Goal: Task Accomplishment & Management: Use online tool/utility

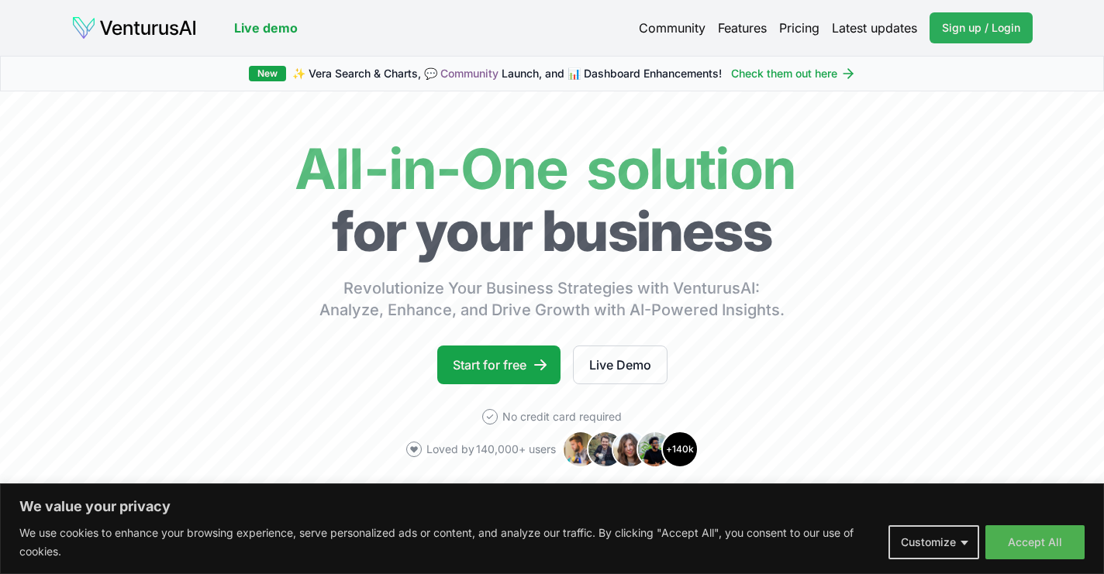
click at [974, 22] on span "Sign up / Login" at bounding box center [981, 28] width 78 height 16
click at [957, 26] on span "Sign up / Login" at bounding box center [981, 28] width 78 height 16
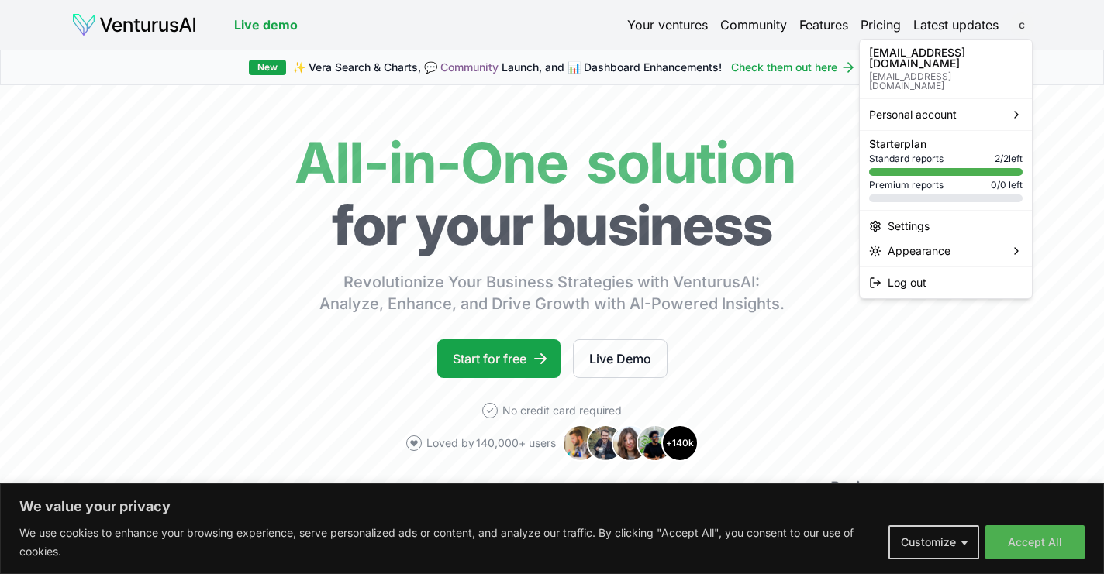
click at [1020, 24] on html "We value your privacy We use cookies to enhance your browsing experience, serve…" at bounding box center [552, 287] width 1104 height 574
click at [880, 24] on html "We value your privacy We use cookies to enhance your browsing experience, serve…" at bounding box center [552, 287] width 1104 height 574
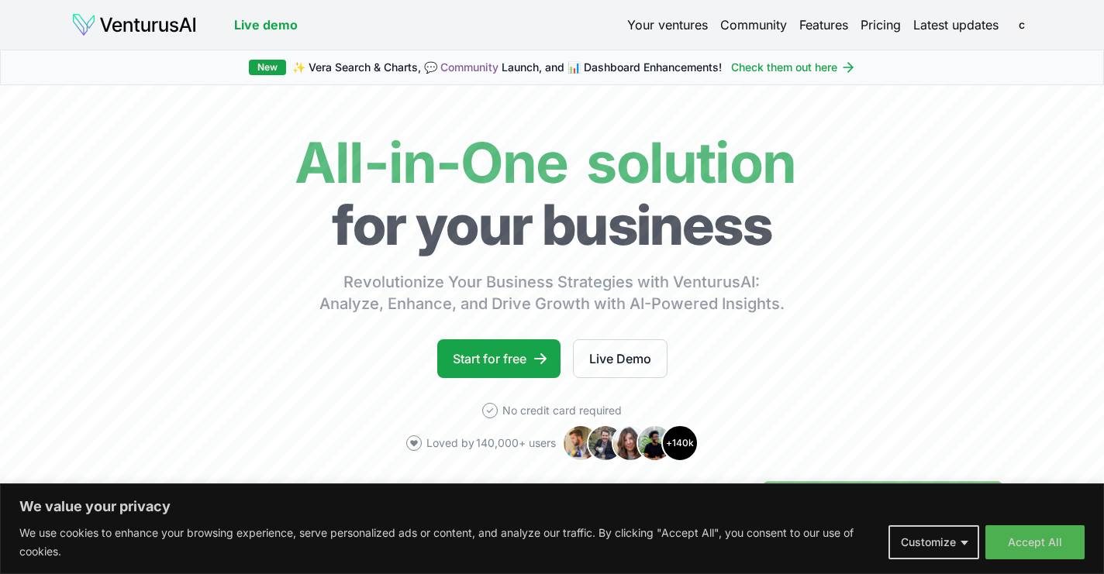
click at [880, 24] on link "Pricing" at bounding box center [880, 25] width 40 height 19
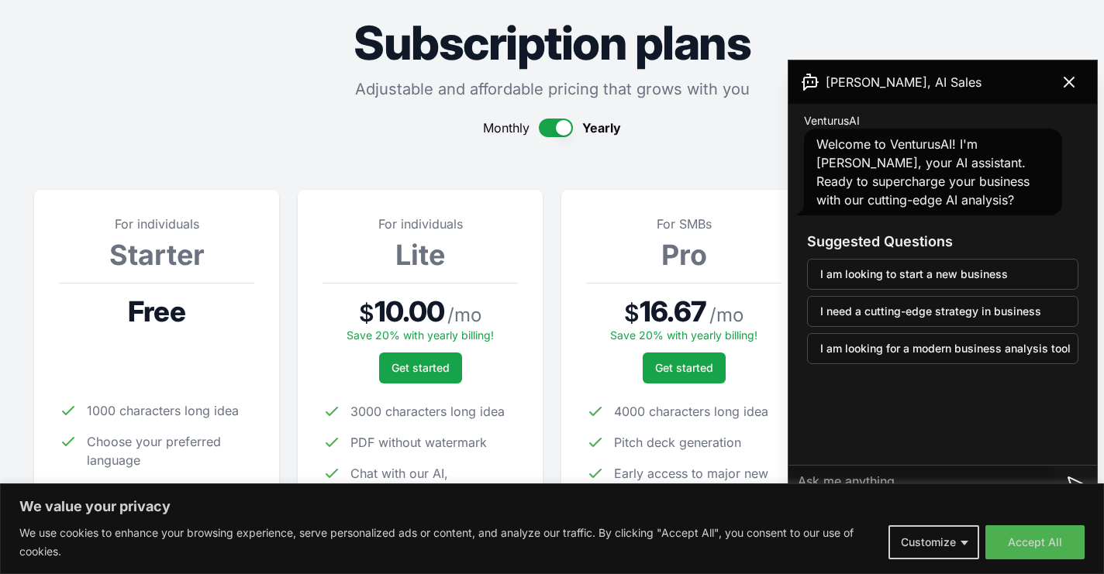
scroll to position [54, 0]
click at [1074, 87] on icon at bounding box center [1069, 82] width 19 height 19
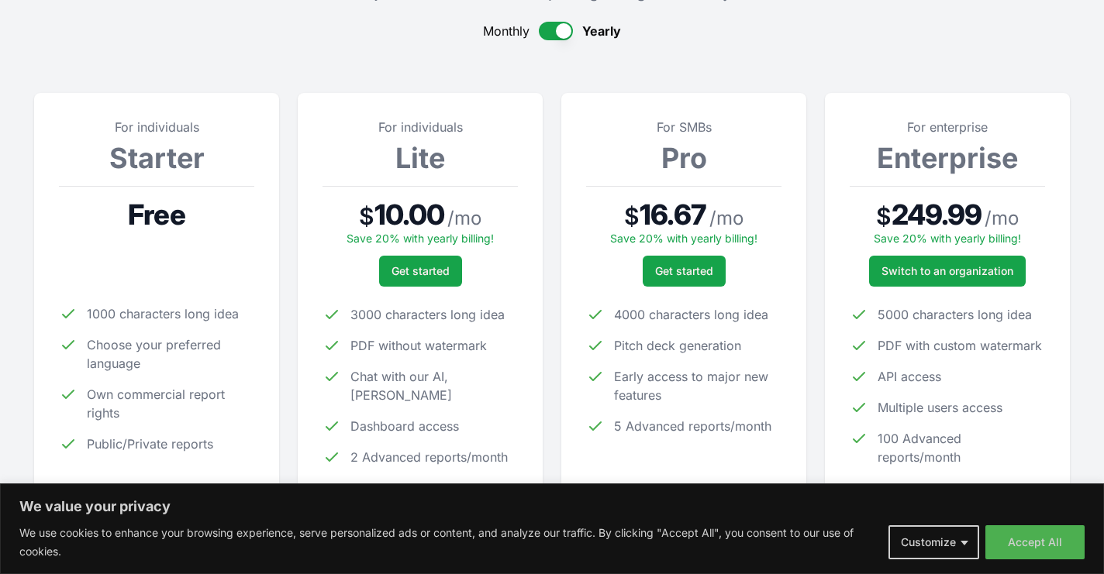
scroll to position [229, 0]
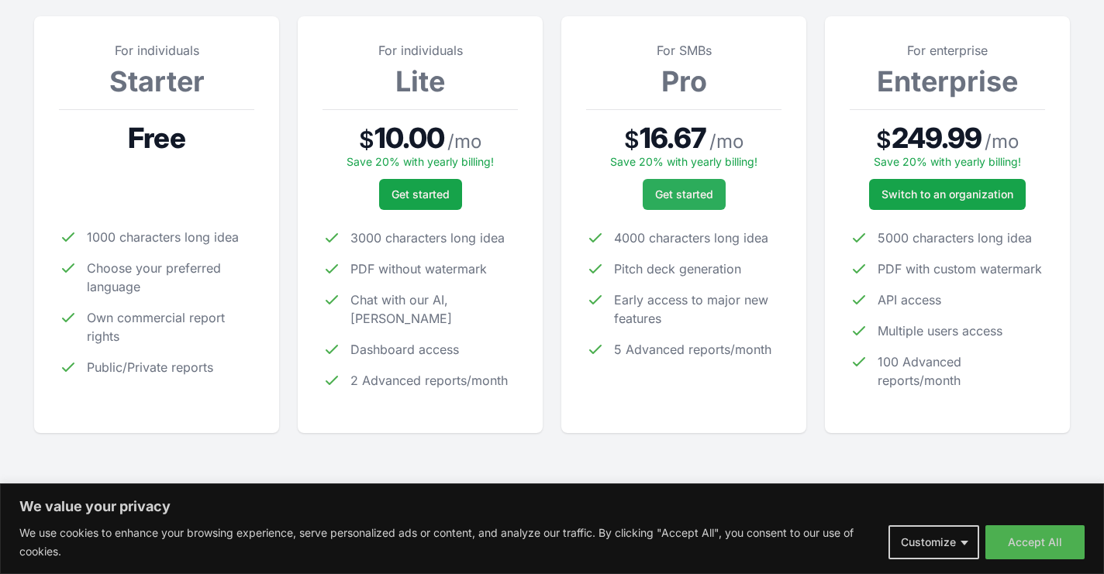
click at [692, 198] on span "Get started" at bounding box center [684, 195] width 58 height 16
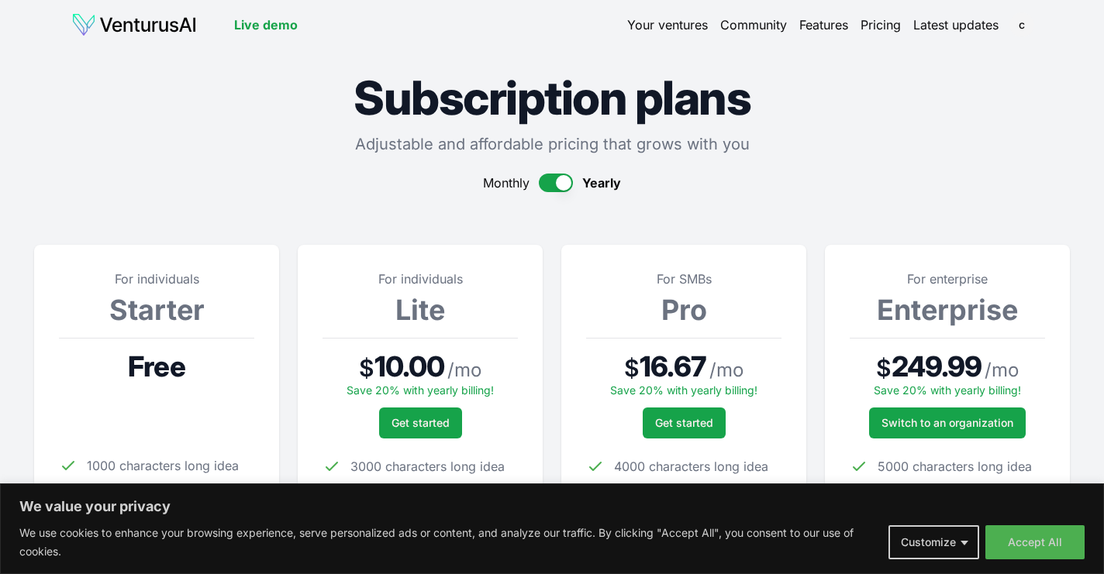
click at [428, 424] on span "Get started" at bounding box center [420, 423] width 58 height 16
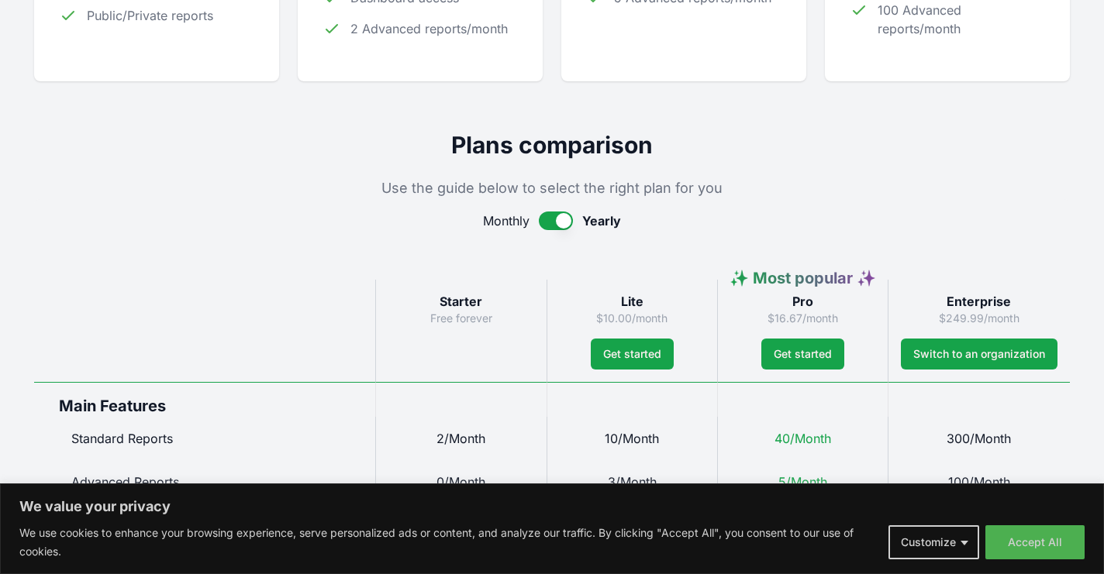
scroll to position [584, 0]
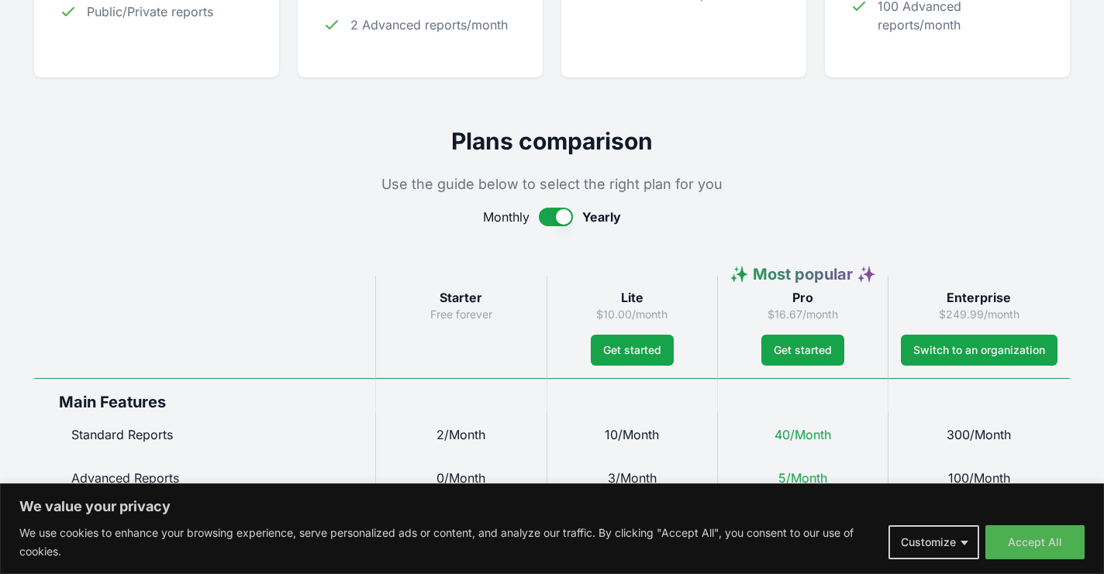
click at [550, 217] on button "button" at bounding box center [556, 217] width 34 height 19
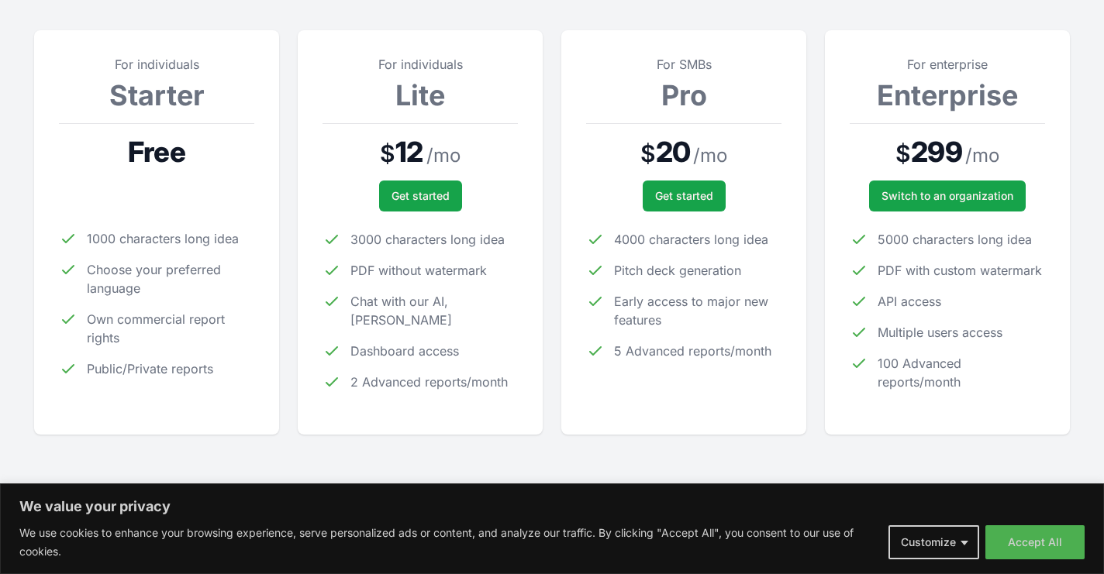
scroll to position [202, 0]
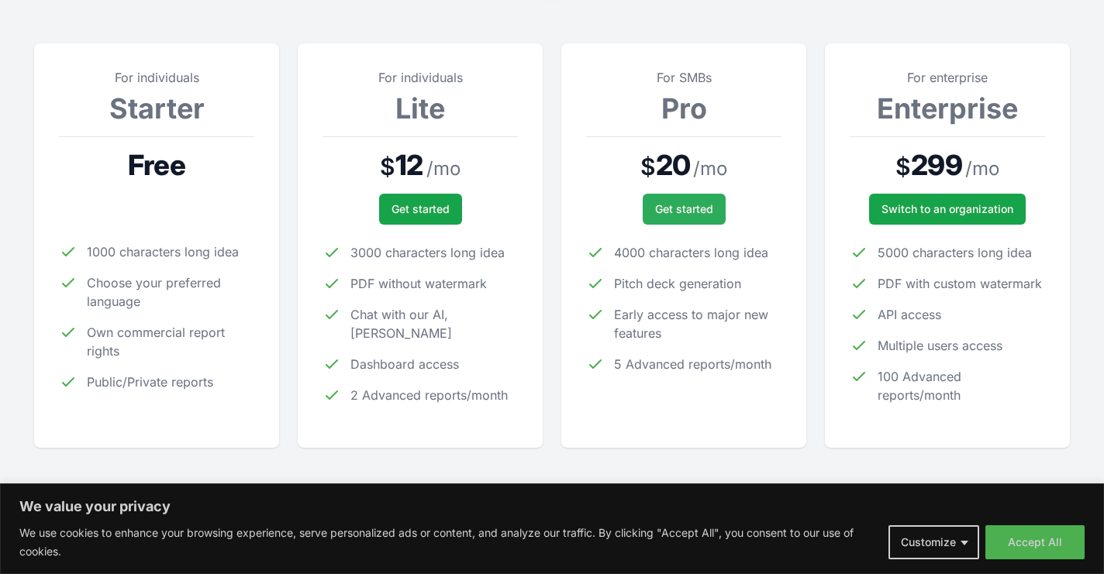
click at [696, 211] on span "Get started" at bounding box center [684, 210] width 58 height 16
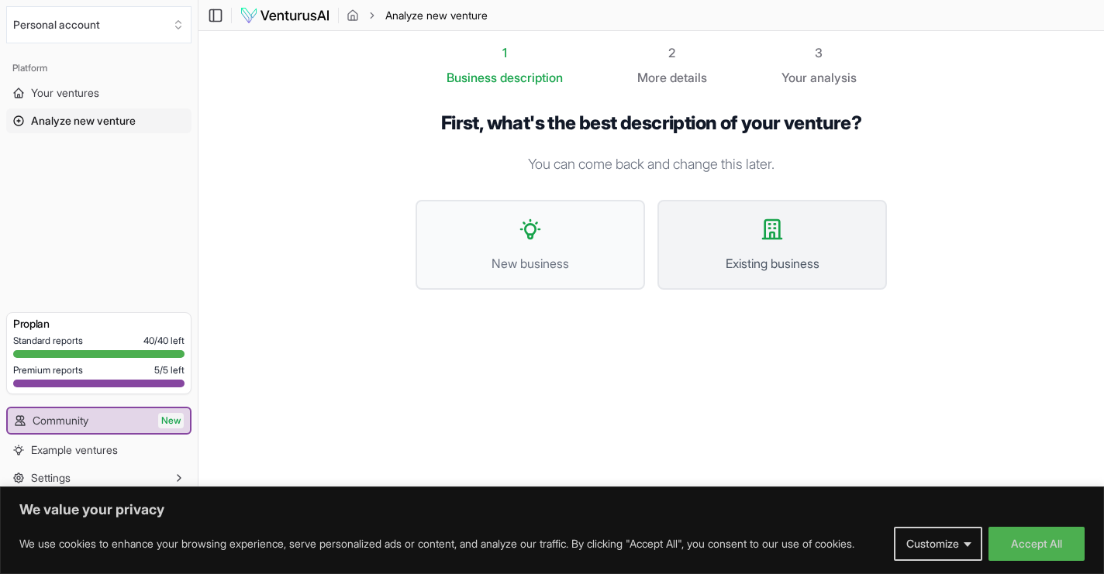
click at [781, 250] on button "Existing business" at bounding box center [771, 245] width 229 height 90
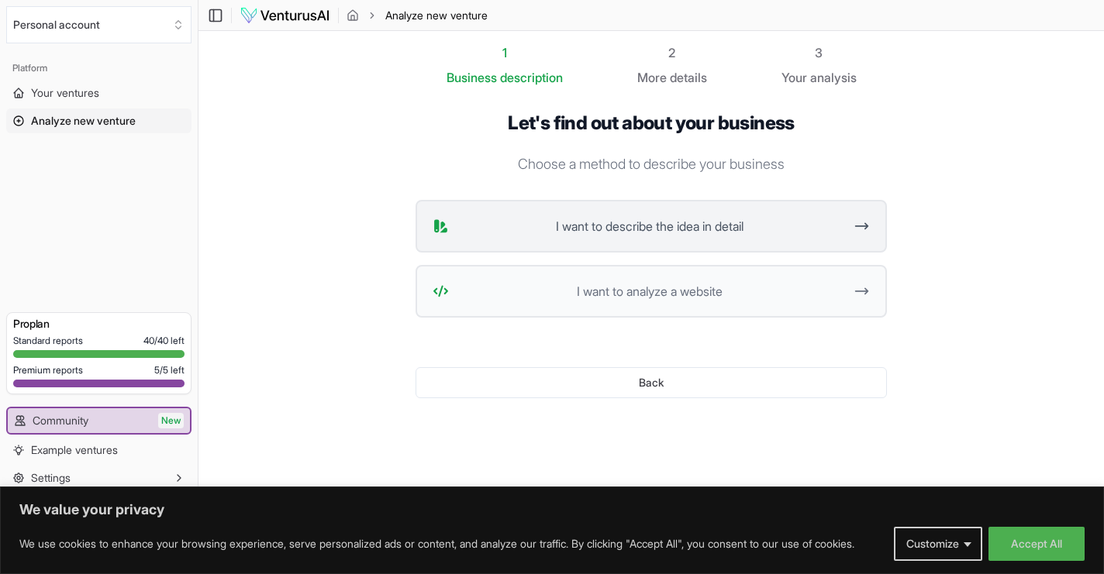
click at [772, 230] on span "I want to describe the idea in detail" at bounding box center [649, 226] width 388 height 19
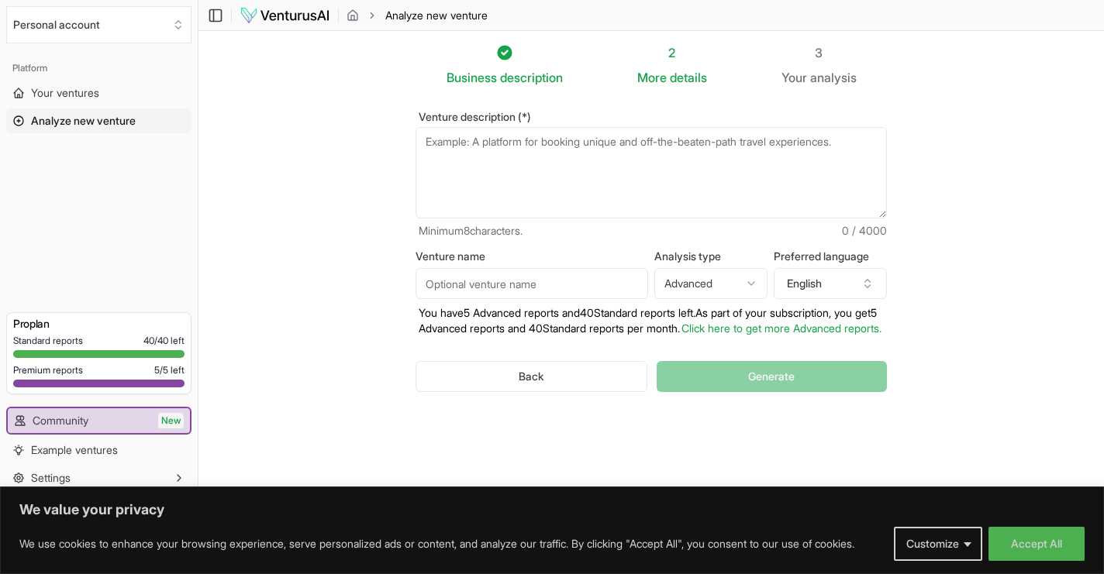
click at [666, 157] on textarea "Venture description (*)" at bounding box center [650, 172] width 471 height 91
type textarea "a"
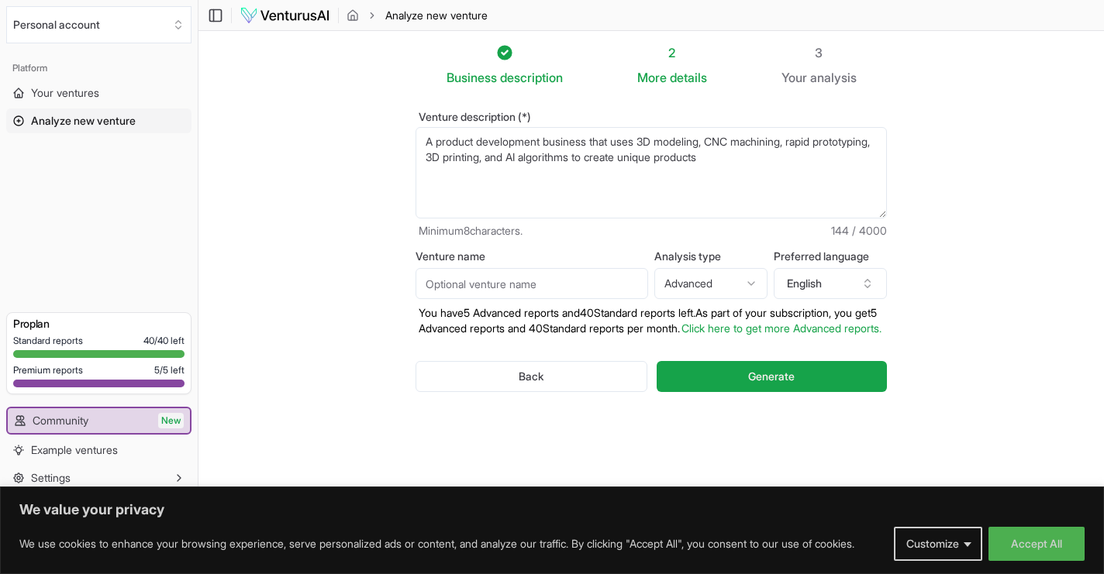
type textarea "A product development business that uses 3D modeling, CNC machining, rapid prot…"
click at [505, 283] on input "Venture name" at bounding box center [531, 283] width 233 height 31
type input "511 Business Services, LLC"
click at [746, 285] on html "We value your privacy We use cookies to enhance your browsing experience, serve…" at bounding box center [552, 287] width 1104 height 574
click at [898, 298] on html "We value your privacy We use cookies to enhance your browsing experience, serve…" at bounding box center [552, 287] width 1104 height 574
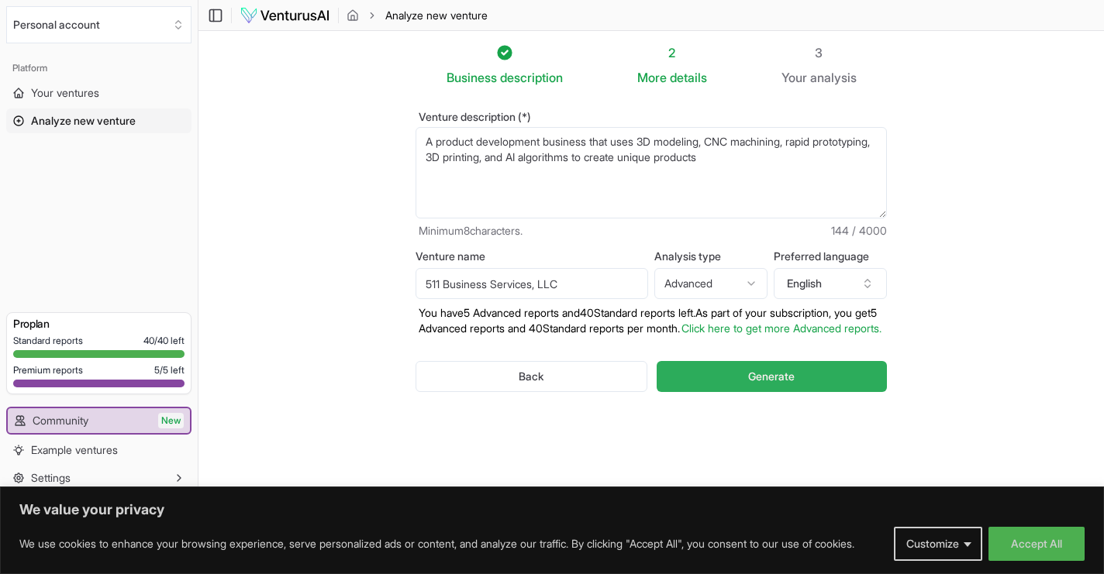
click at [784, 384] on span "Generate" at bounding box center [771, 377] width 47 height 16
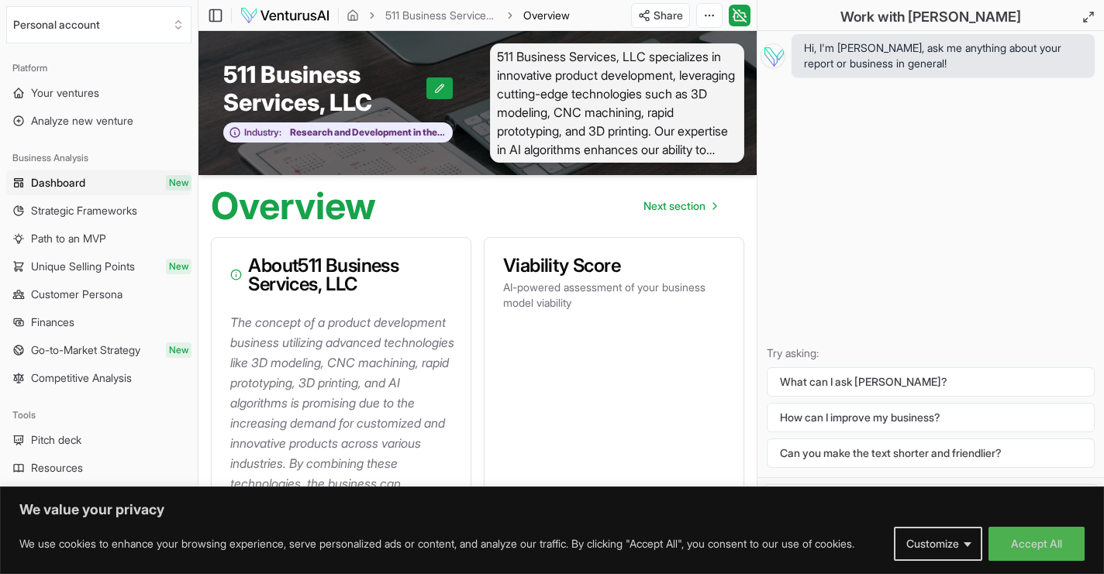
click at [457, 423] on p "The concept of a product development business utilizing advanced technologies l…" at bounding box center [344, 443] width 228 height 262
click at [674, 212] on span "Next section" at bounding box center [674, 206] width 62 height 16
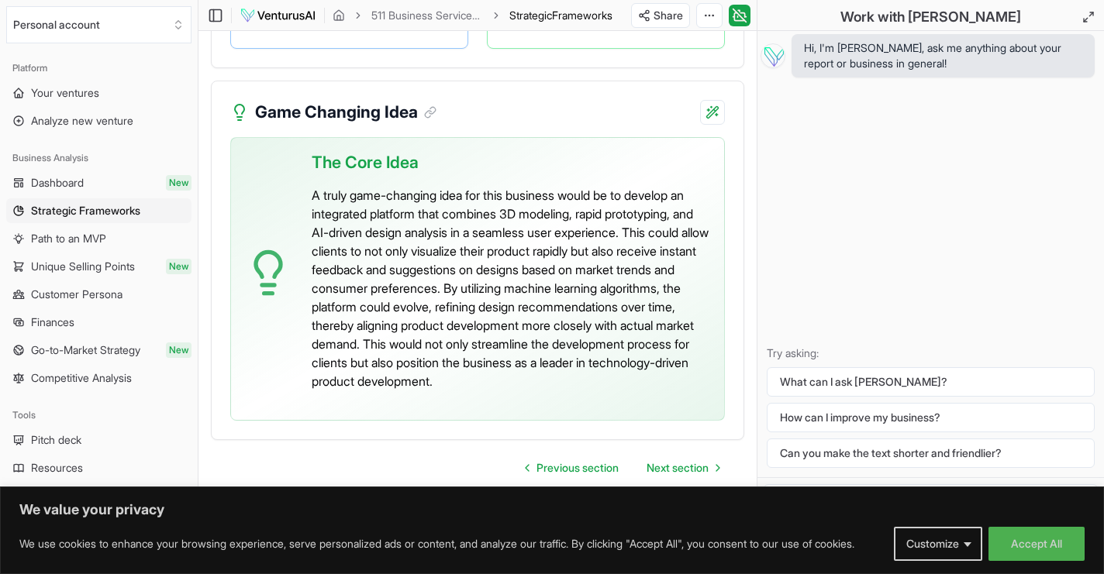
scroll to position [4425, 0]
click at [679, 464] on span "Next section" at bounding box center [677, 468] width 62 height 16
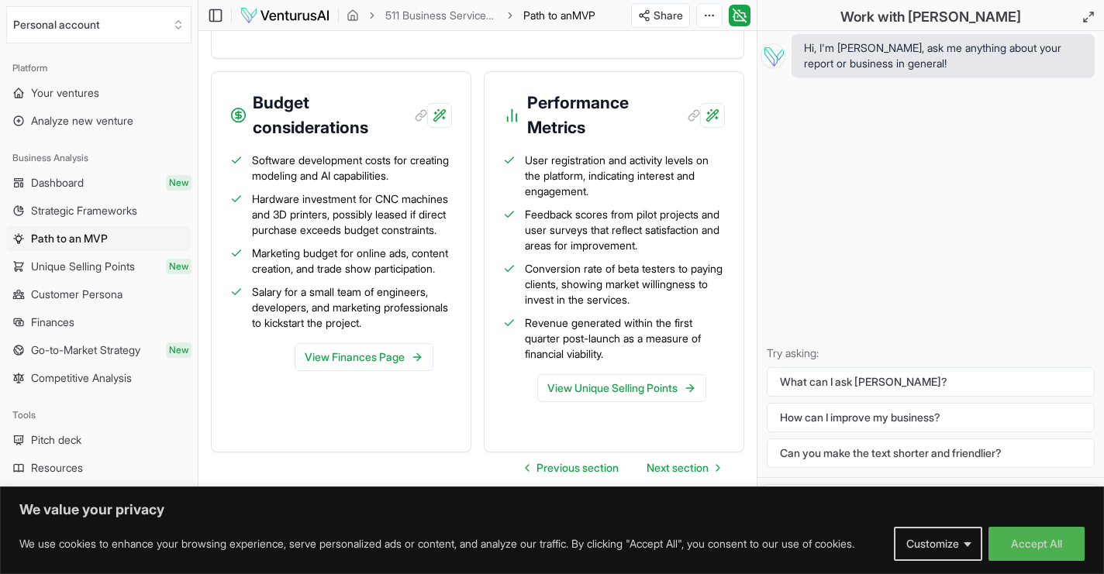
scroll to position [2107, 0]
click at [662, 463] on span "Next section" at bounding box center [677, 468] width 62 height 16
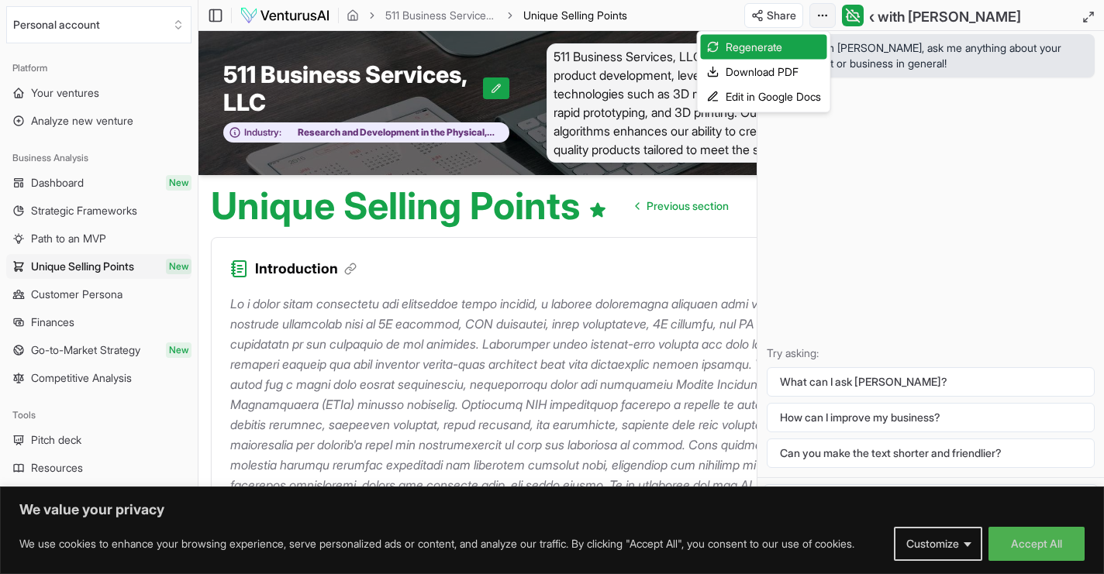
click at [826, 13] on html "We value your privacy We use cookies to enhance your browsing experience, serve…" at bounding box center [552, 287] width 1104 height 574
click at [758, 99] on div "Edit in Google Docs" at bounding box center [764, 96] width 126 height 25
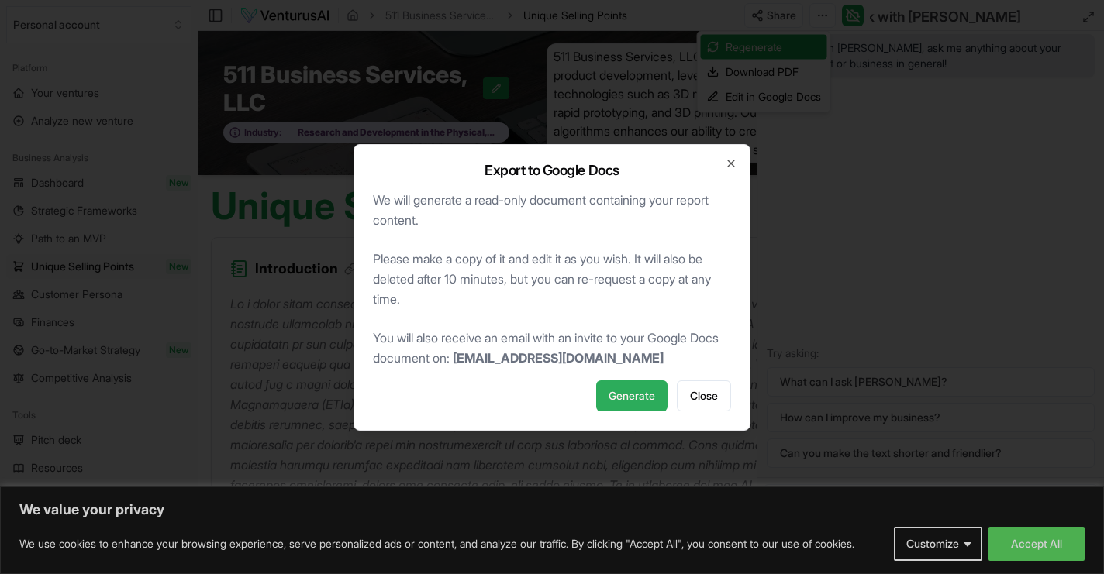
click at [627, 396] on span "Generate" at bounding box center [631, 396] width 47 height 16
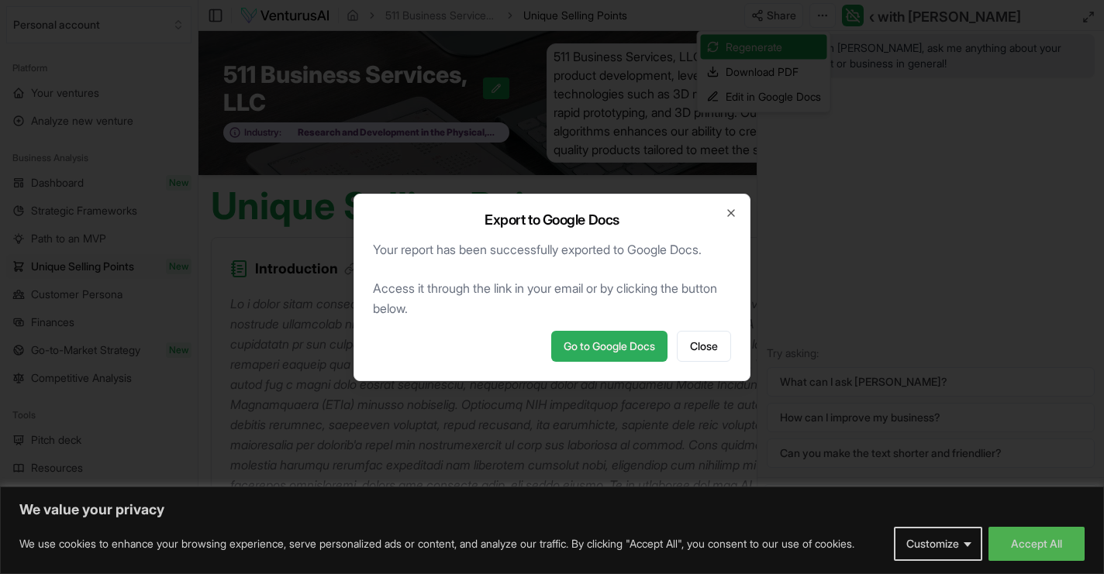
click at [629, 348] on link "Go to Google Docs" at bounding box center [609, 346] width 116 height 31
click at [709, 346] on span "Close" at bounding box center [704, 347] width 28 height 16
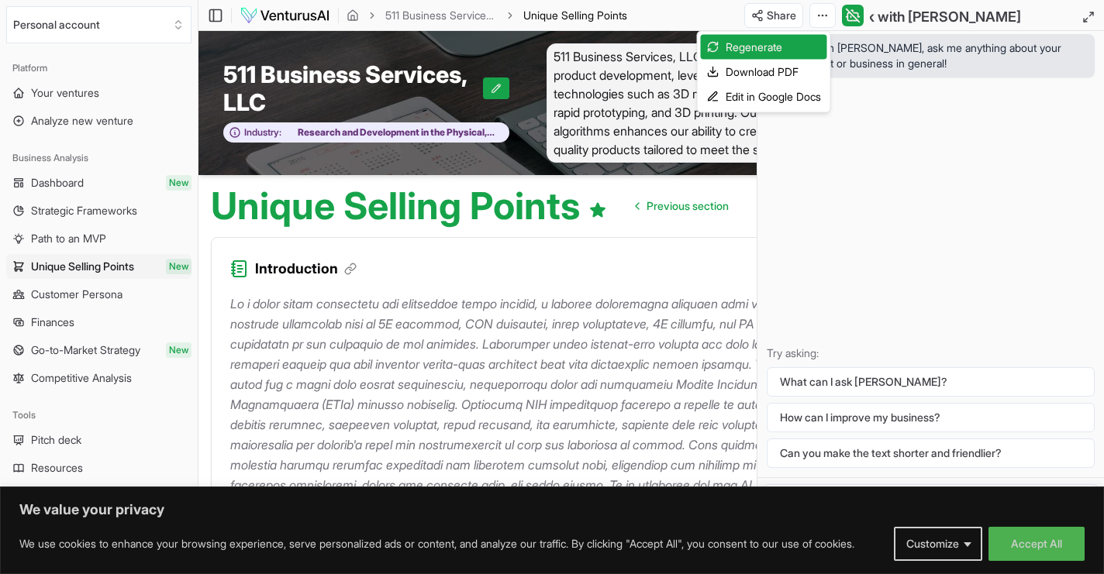
click at [59, 96] on html "We value your privacy We use cookies to enhance your browsing experience, serve…" at bounding box center [552, 287] width 1104 height 574
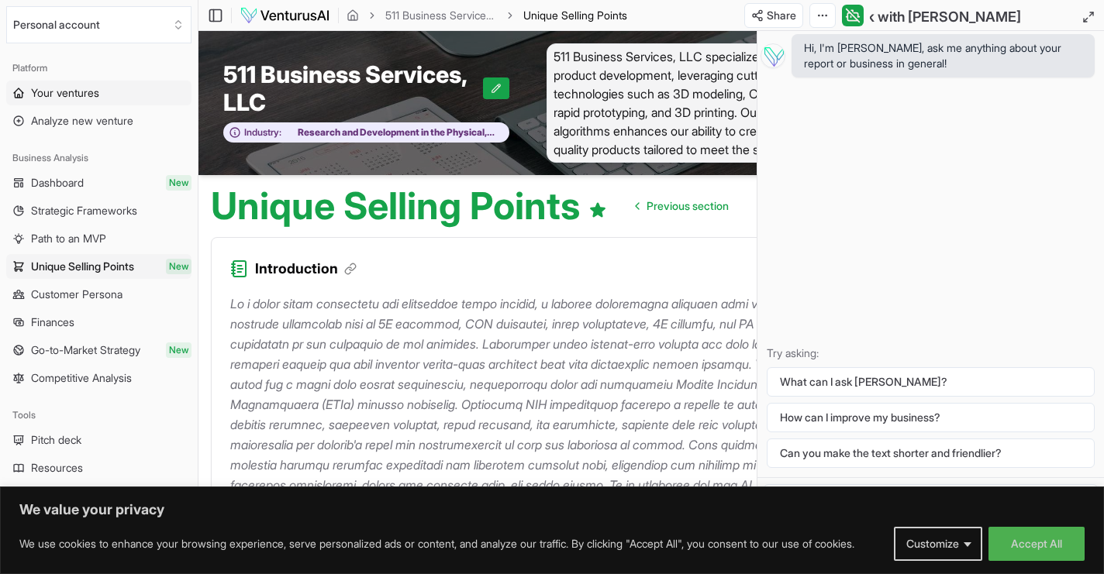
click at [60, 92] on span "Your ventures" at bounding box center [65, 93] width 68 height 16
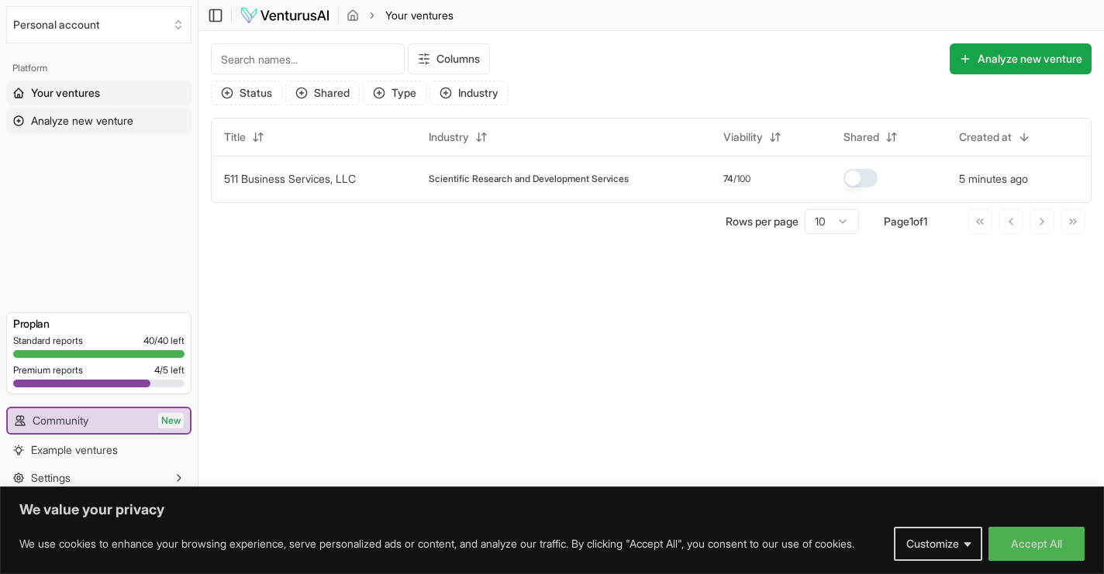
click at [101, 122] on span "Analyze new venture" at bounding box center [82, 121] width 102 height 16
click at [353, 17] on icon "breadcrumb" at bounding box center [352, 15] width 12 height 12
click at [396, 89] on button "Type" at bounding box center [395, 93] width 64 height 25
click at [388, 186] on div "Advanced" at bounding box center [441, 184] width 147 height 25
click at [459, 276] on main "Toggle Sidebar Your ventures Your ventures Columns Analyze new venture Status S…" at bounding box center [650, 287] width 905 height 574
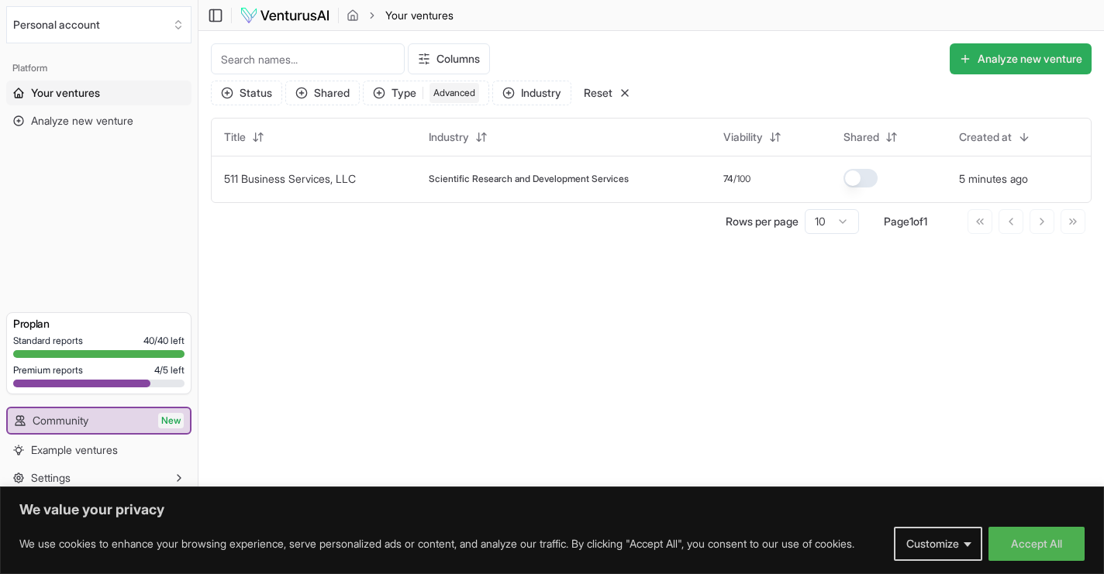
click at [1009, 47] on button "Analyze new venture" at bounding box center [1020, 58] width 142 height 31
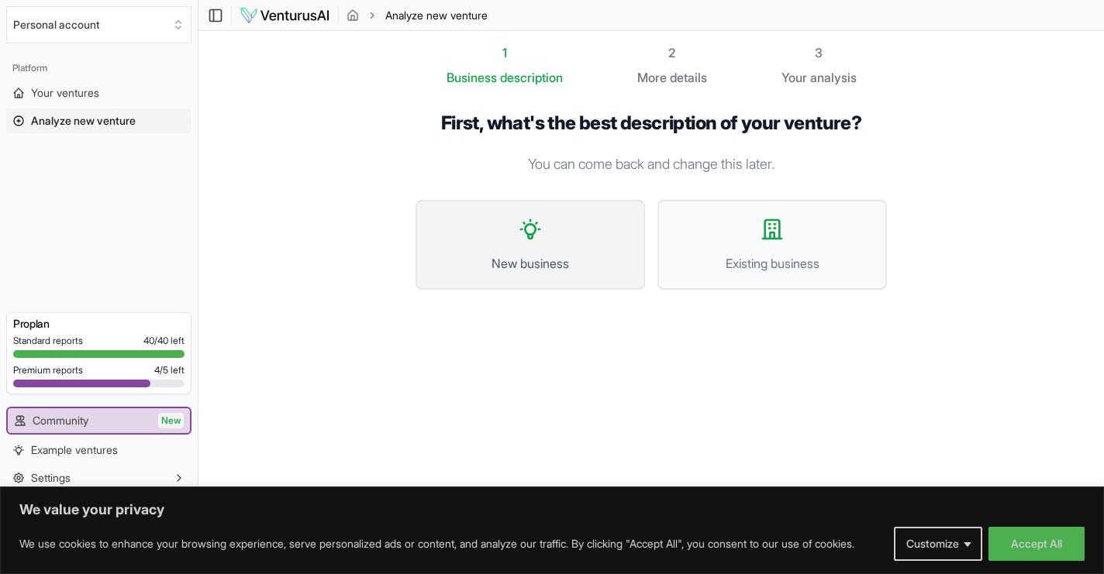
click at [585, 246] on button "New business" at bounding box center [529, 245] width 229 height 90
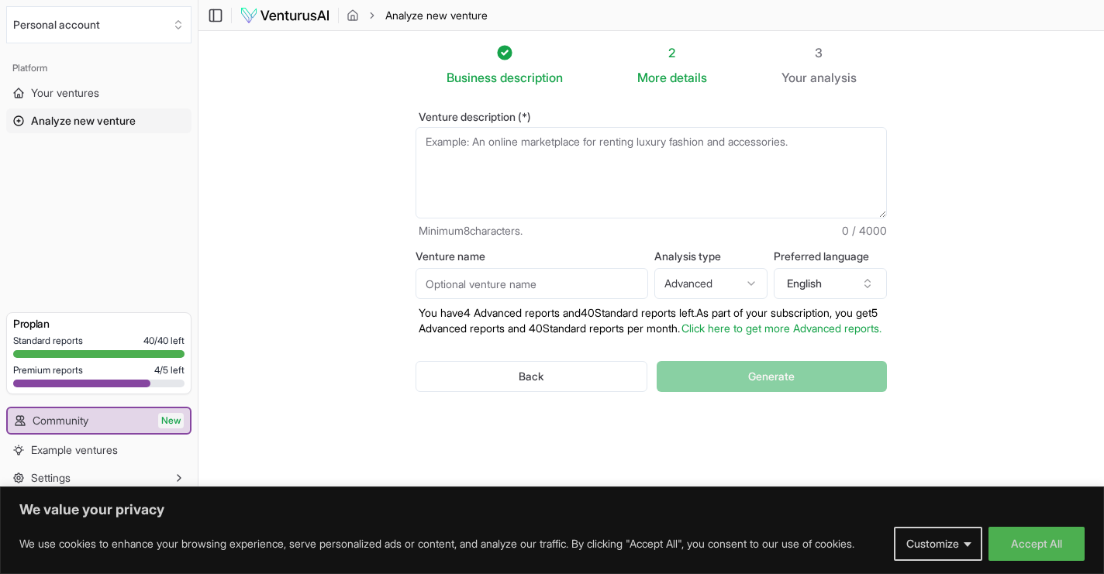
click at [558, 160] on textarea "Venture description (*)" at bounding box center [650, 172] width 471 height 91
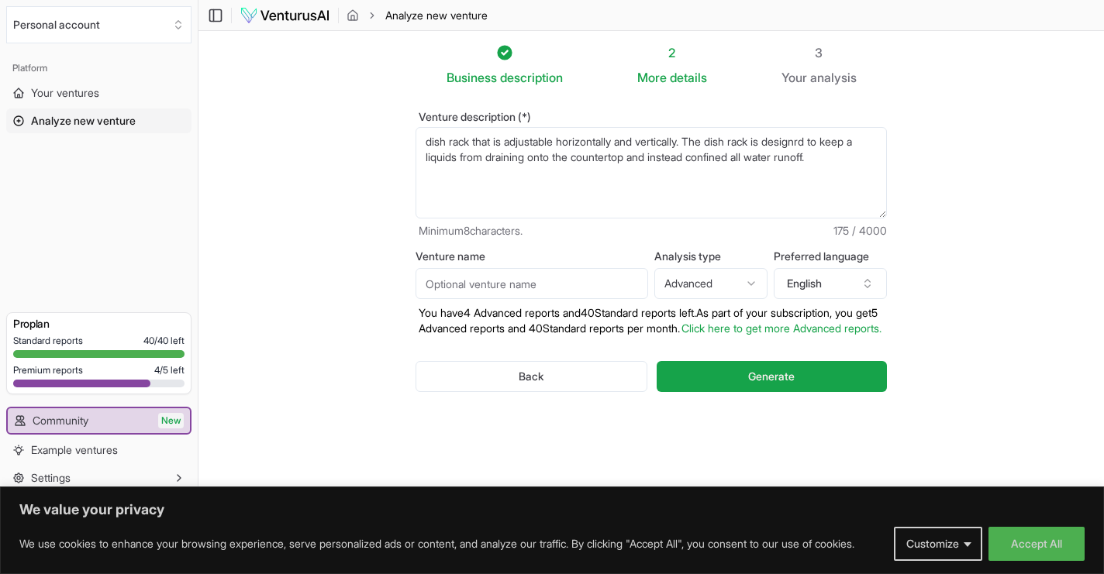
click at [426, 143] on textarea "dish rack that is adjustable horizontally and vertically. The dish rack is desi…" at bounding box center [650, 172] width 471 height 91
click at [512, 144] on textarea "dish rack that is adjustable horizontally and vertically. The dish rack is desi…" at bounding box center [650, 171] width 471 height 91
click at [563, 142] on textarea "dish rack that is adjustable horizontally and vertically. The dish rack is desi…" at bounding box center [650, 171] width 471 height 91
click at [681, 182] on textarea "dish rack that is adjusts horizontally and vertically. The dish rack is designr…" at bounding box center [650, 171] width 471 height 91
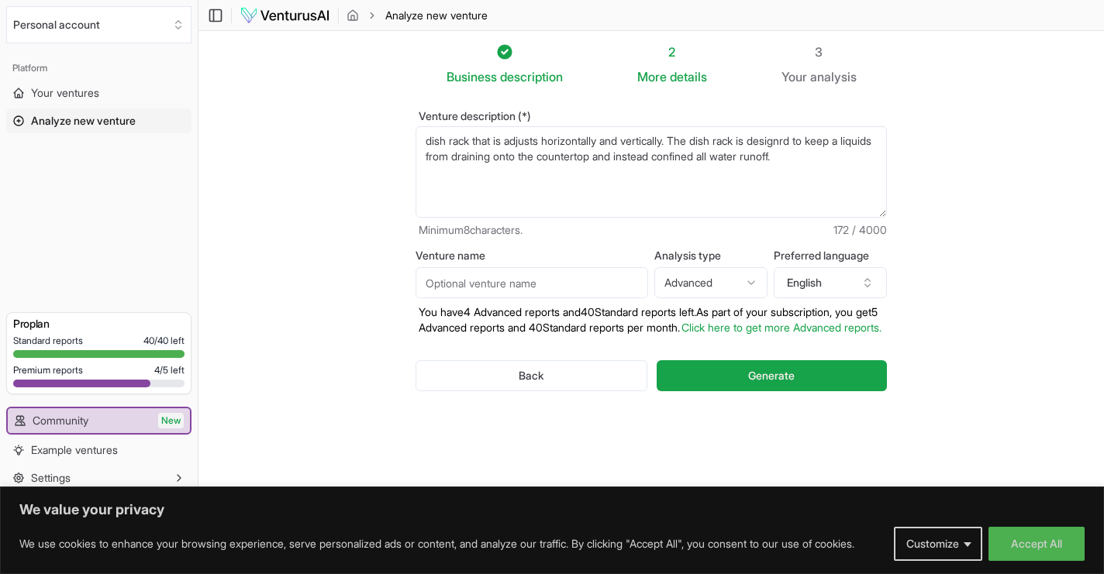
click at [425, 142] on textarea "dish rack that is adjusts horizontally and vertically. The dish rack is designr…" at bounding box center [650, 171] width 471 height 91
click at [427, 126] on div "Venture description (*) A dish rack designrd tp adjust horizontally and vertica…" at bounding box center [650, 174] width 471 height 127
click at [853, 145] on textarea "A dish rack designrd tp adjust horizontally and vertically. The dish rack uses …" at bounding box center [650, 171] width 471 height 91
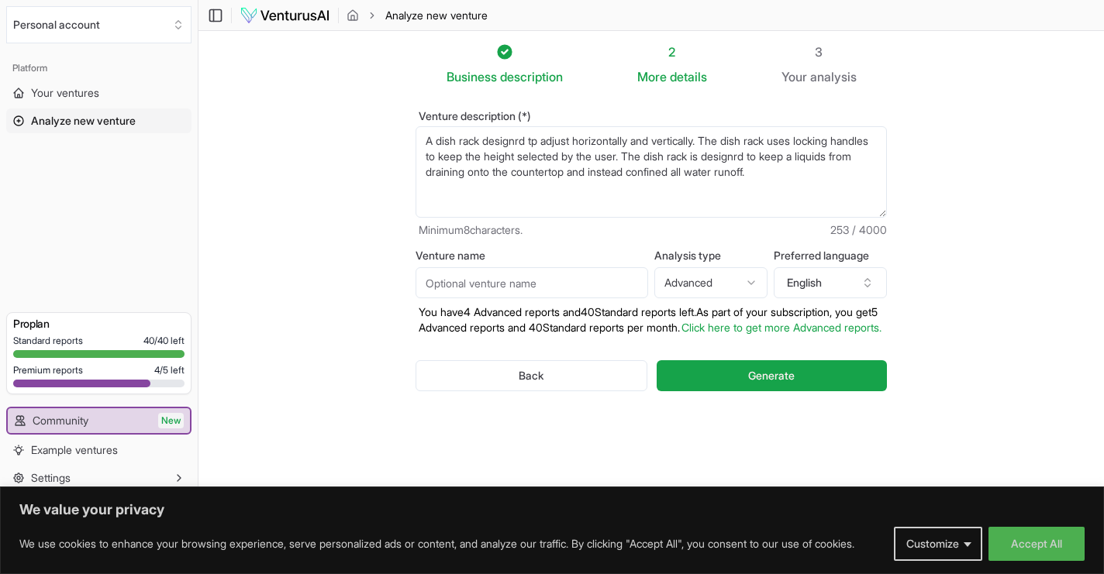
click at [820, 157] on textarea "A dish rack designrd tp adjust horizontally and vertically. The dish rack uses …" at bounding box center [650, 171] width 471 height 91
click at [969, 155] on section "Business description 2 More details 3 Your analysis Venture description (*) A d…" at bounding box center [650, 263] width 905 height 466
click at [426, 171] on textarea "A dish rack designrd tp adjust horizontally and vertically. The dish rack uses …" at bounding box center [650, 171] width 471 height 91
click at [796, 158] on textarea "A dish rack designrd tp adjust horizontally and vertically. The dish rack uses …" at bounding box center [650, 171] width 471 height 91
click at [422, 176] on textarea "A dish rack designrd tp adjust horizontally and vertically. The dish rack uses …" at bounding box center [650, 171] width 471 height 91
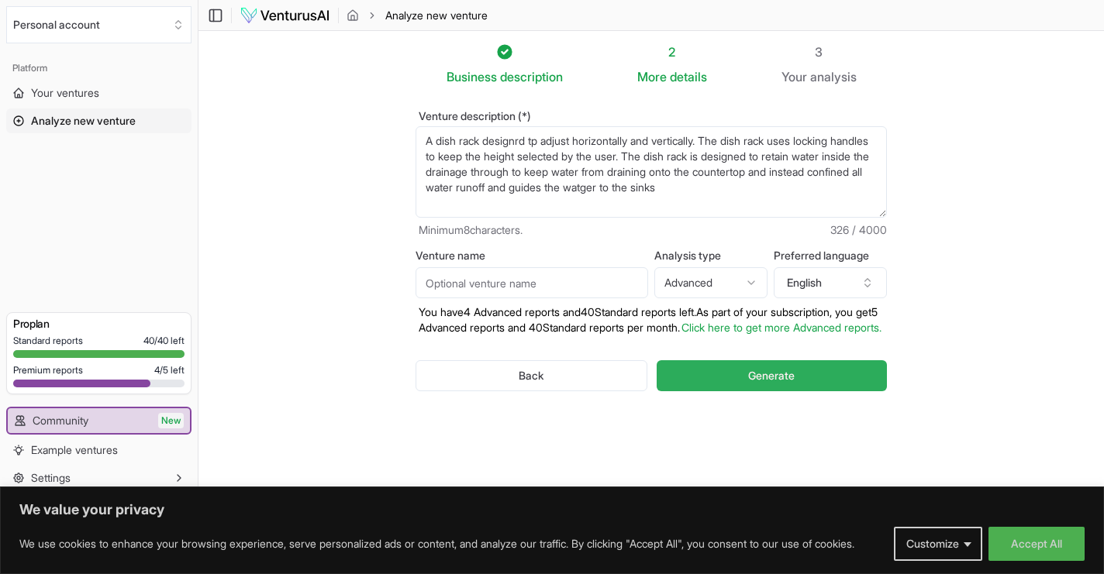
type textarea "A dish rack designrd tp adjust horizontally and vertically. The dish rack uses …"
click at [751, 384] on span "Generate" at bounding box center [771, 376] width 47 height 16
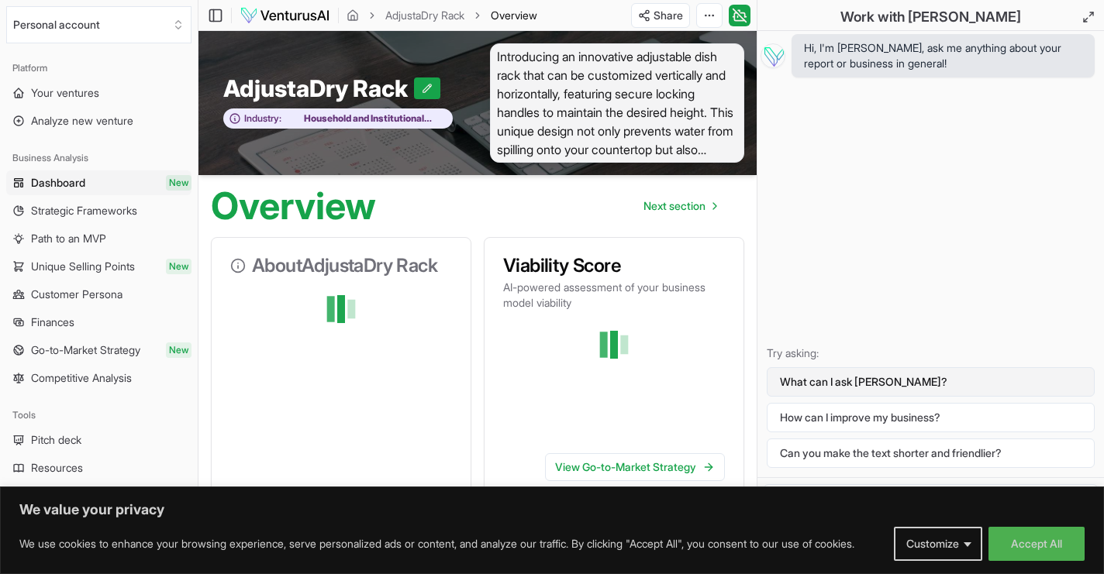
click at [909, 374] on button "What can I ask [PERSON_NAME]?" at bounding box center [931, 381] width 328 height 29
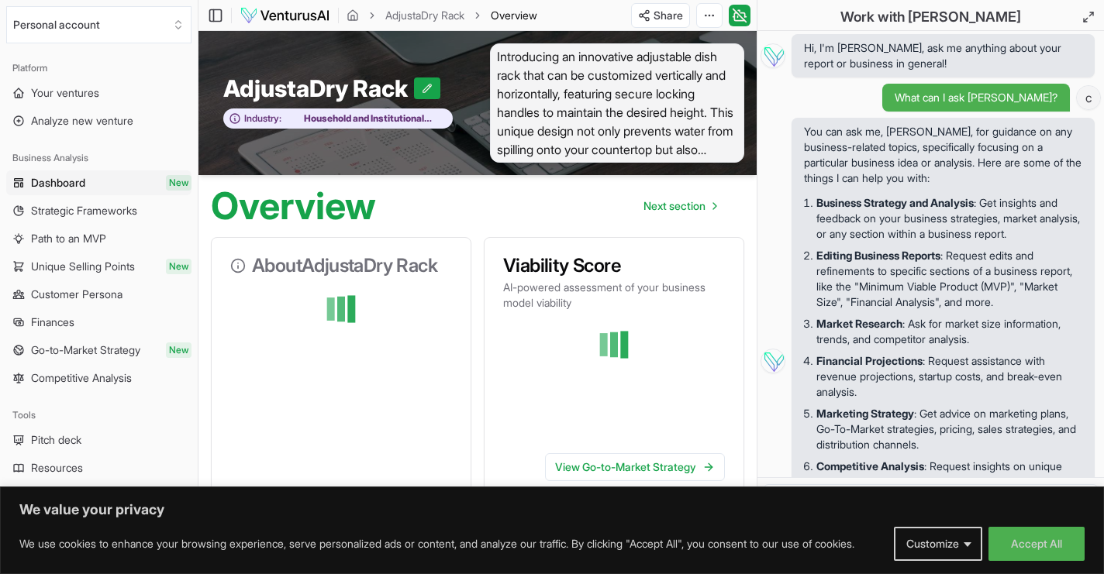
scroll to position [130, 0]
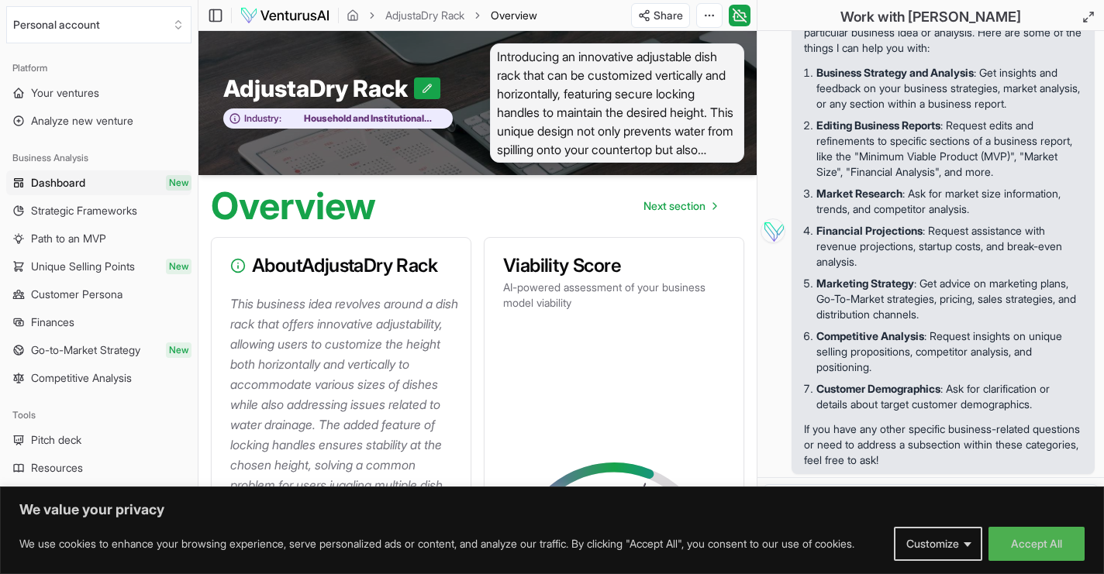
click at [639, 396] on div "62 % The viability score is a proprietary score based on the business model, ma…" at bounding box center [613, 553] width 209 height 448
click at [628, 413] on div "62 % The viability score is a proprietary score based on the business model, ma…" at bounding box center [613, 553] width 209 height 448
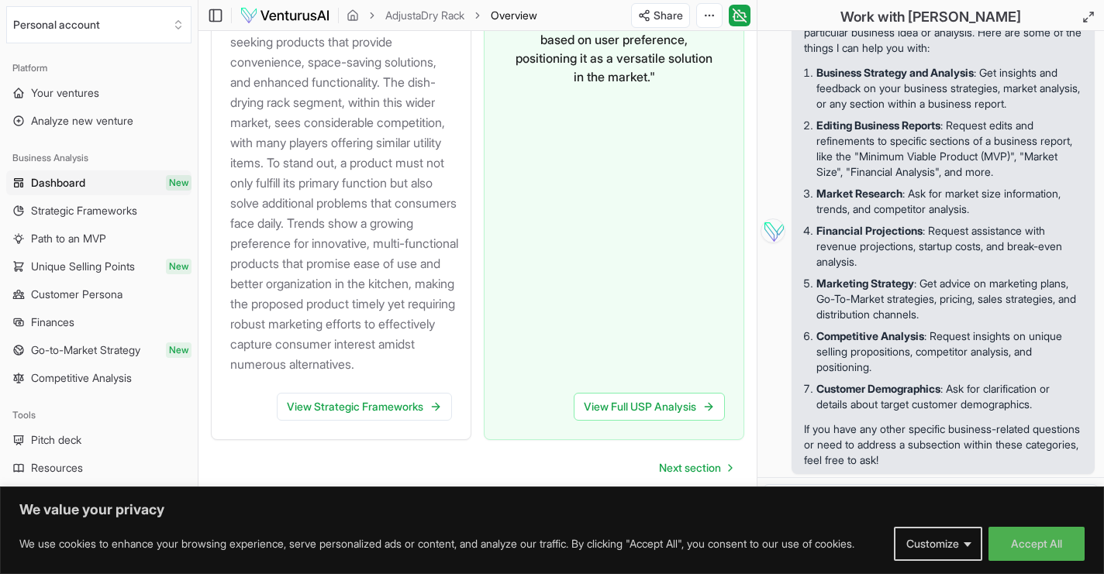
scroll to position [2080, 0]
click at [660, 403] on link "View Full USP Analysis" at bounding box center [649, 407] width 151 height 28
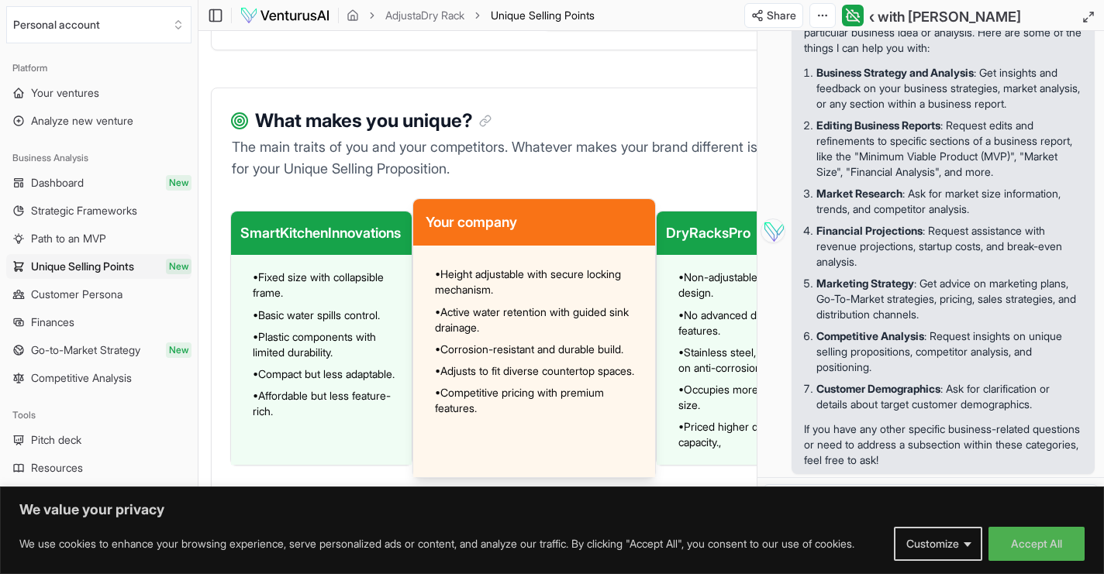
scroll to position [1209, 0]
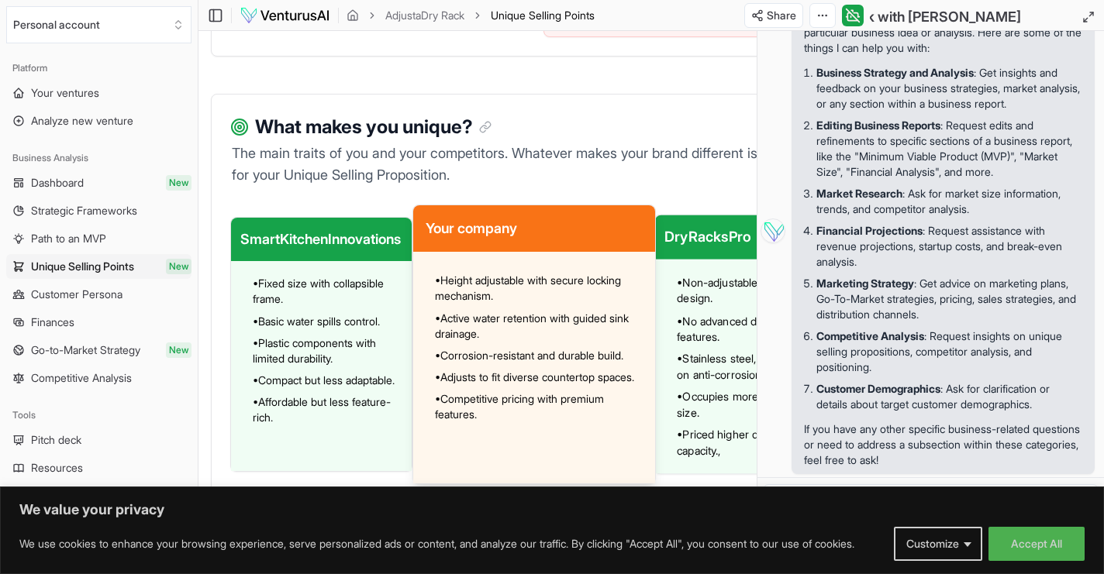
click at [683, 310] on ul "• Non-adjustable traditional design. • No advanced drainage features. • Stainle…" at bounding box center [743, 366] width 178 height 184
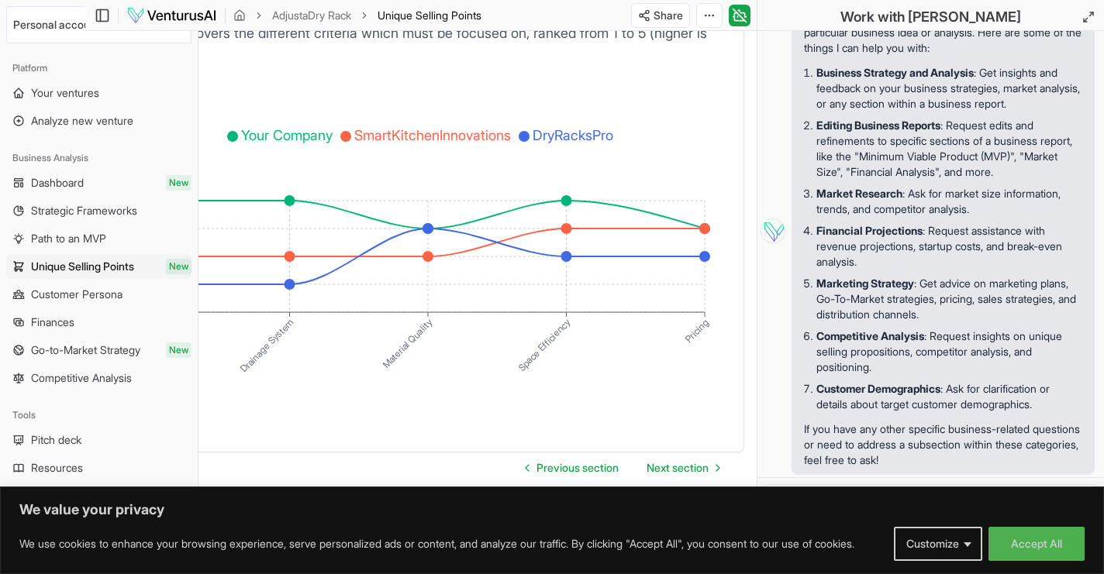
scroll to position [3020, 113]
click at [883, 415] on div "You can ask me, [PERSON_NAME], for guidance on any business-related topics, spe…" at bounding box center [943, 231] width 278 height 474
click at [740, 382] on div "This graph covers the different criteria which must be focused on, ranked from …" at bounding box center [420, 236] width 645 height 429
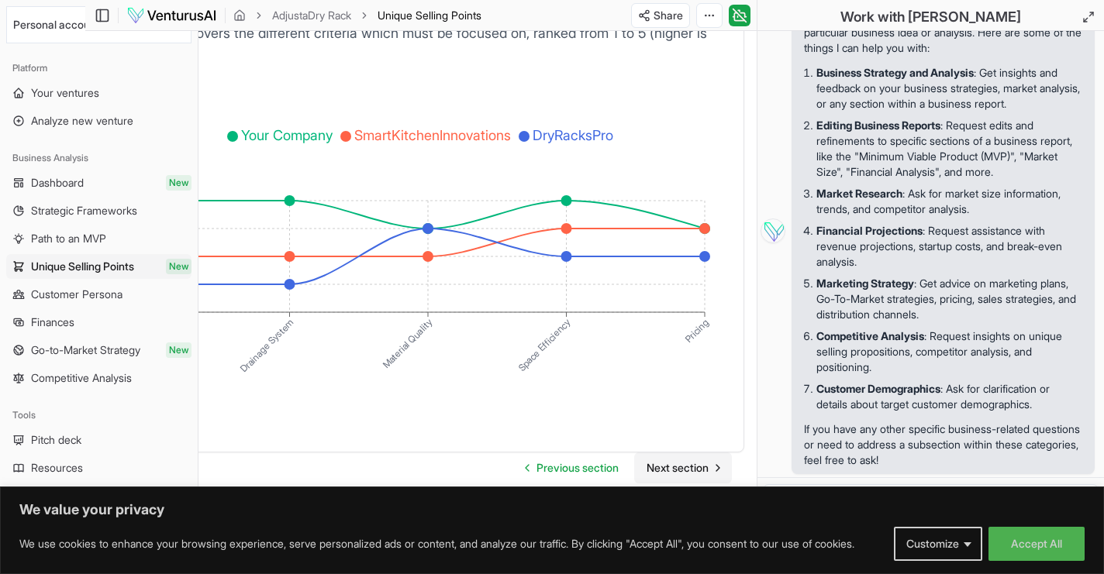
click at [667, 472] on span "Next section" at bounding box center [677, 468] width 62 height 16
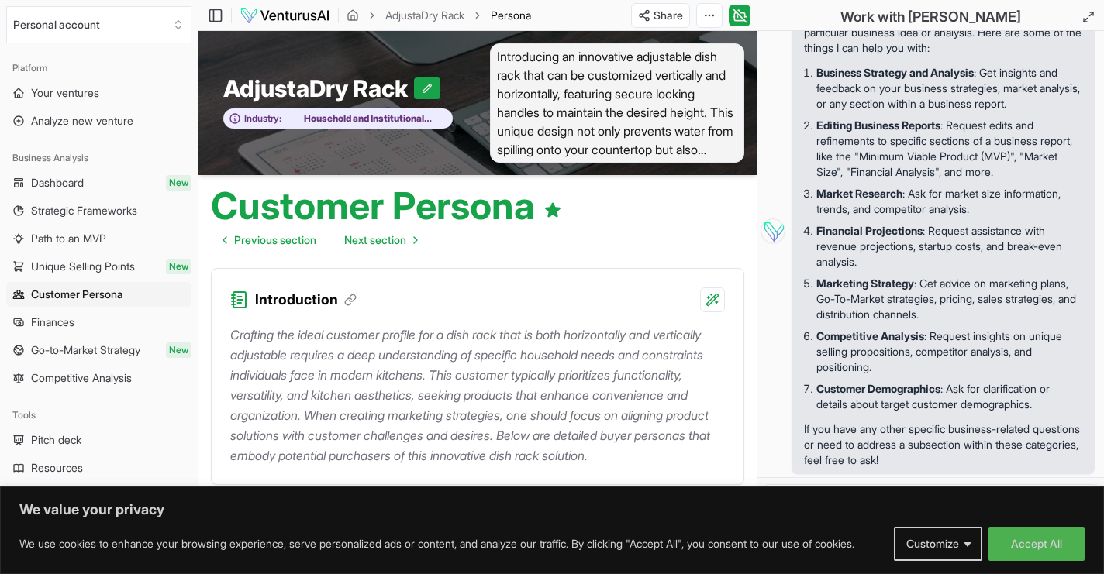
click at [635, 291] on div "Introduction" at bounding box center [478, 290] width 532 height 43
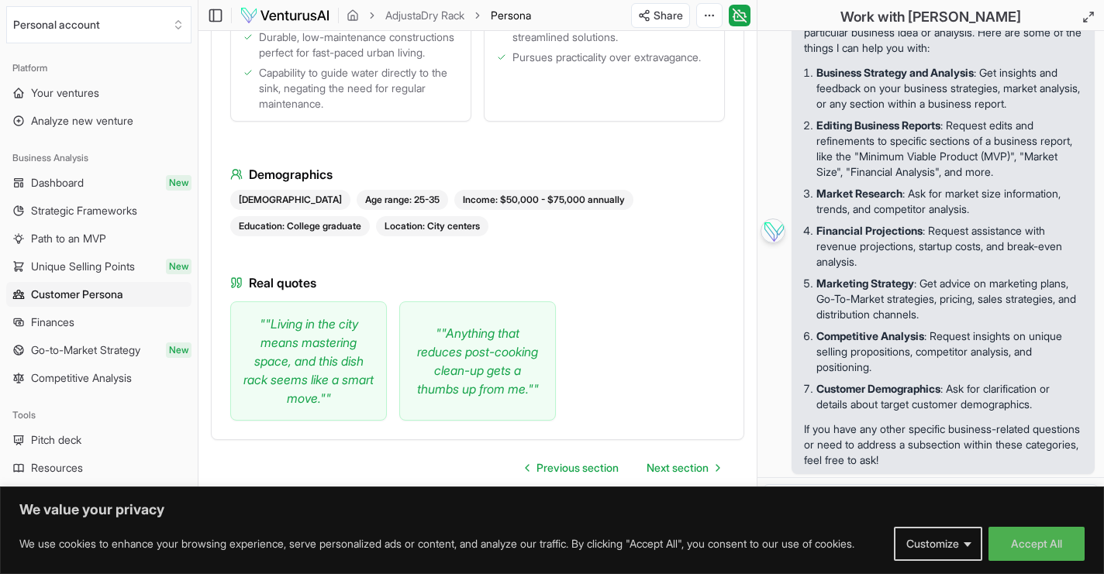
scroll to position [1994, 0]
click at [661, 470] on span "Next section" at bounding box center [677, 468] width 62 height 16
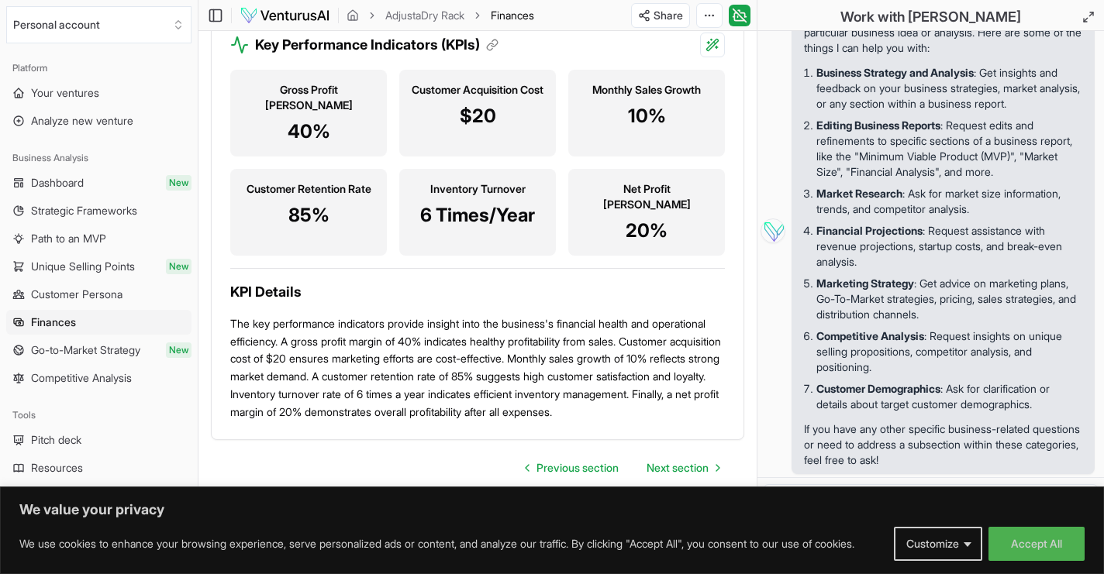
scroll to position [2339, 0]
click at [854, 370] on p "Competitive Analysis : Request insights on unique selling propositions, competi…" at bounding box center [949, 352] width 266 height 47
click at [664, 471] on span "Next section" at bounding box center [677, 468] width 62 height 16
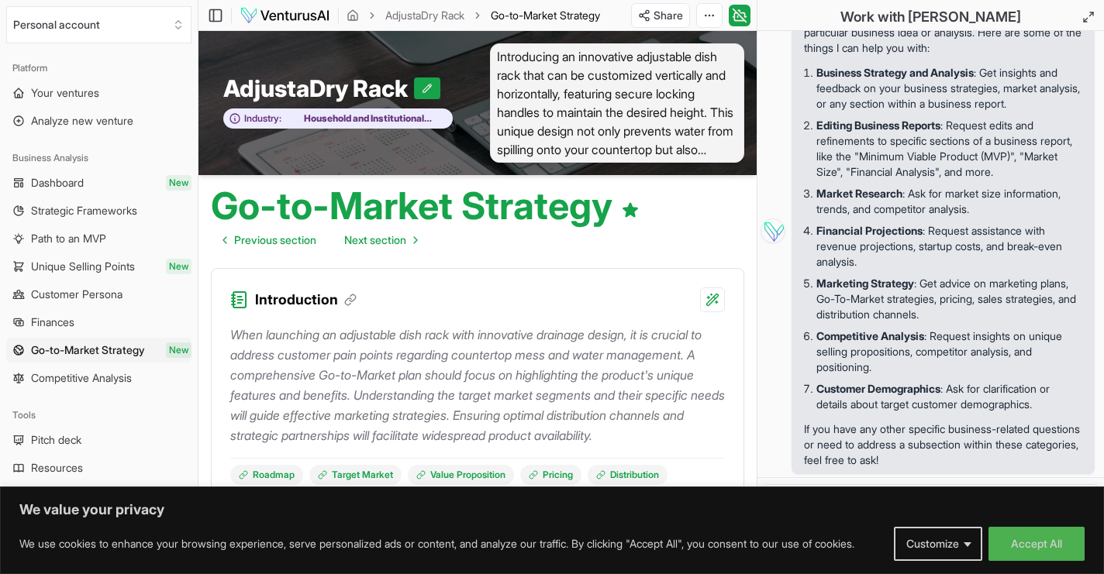
click at [772, 384] on div "You can ask me, [PERSON_NAME], for guidance on any business-related topics, spe…" at bounding box center [930, 231] width 340 height 487
click at [723, 409] on p "When launching an adjustable dish rack with innovative drainage design, it is c…" at bounding box center [477, 385] width 495 height 121
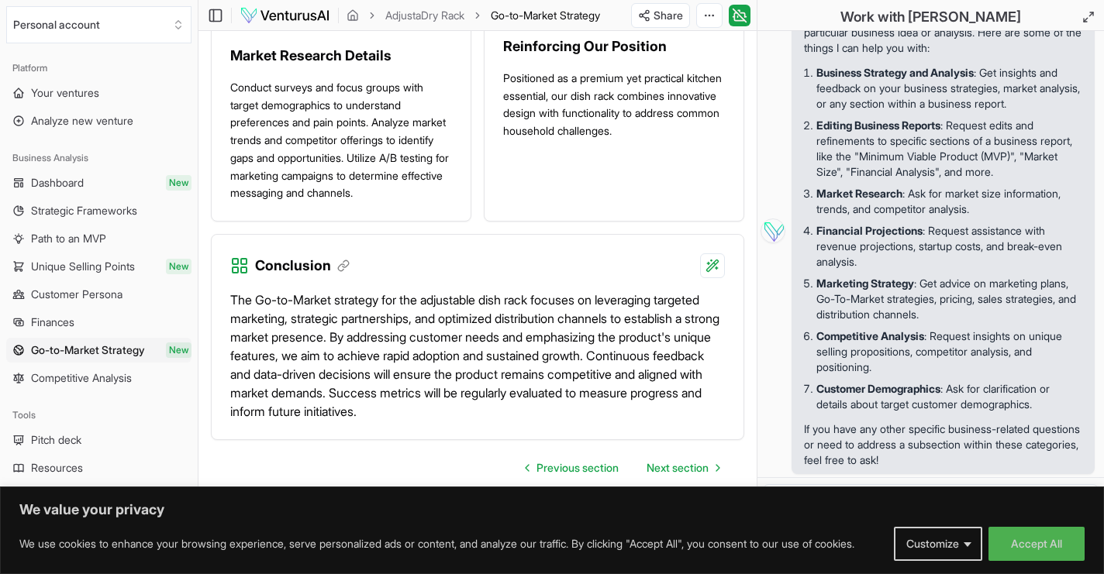
scroll to position [2197, 0]
click at [670, 470] on span "Next section" at bounding box center [677, 468] width 62 height 16
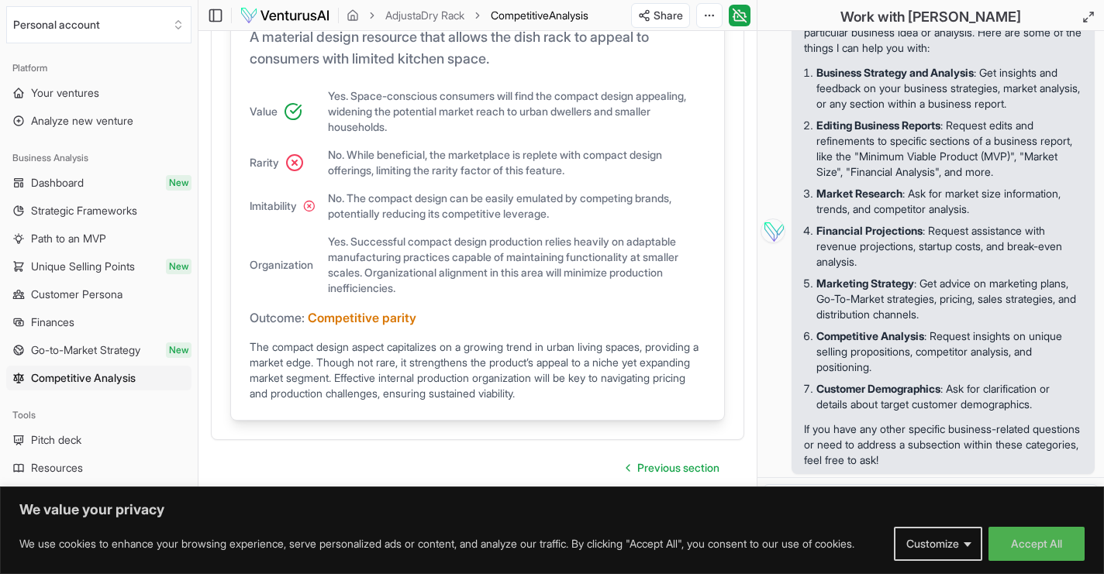
scroll to position [1587, 0]
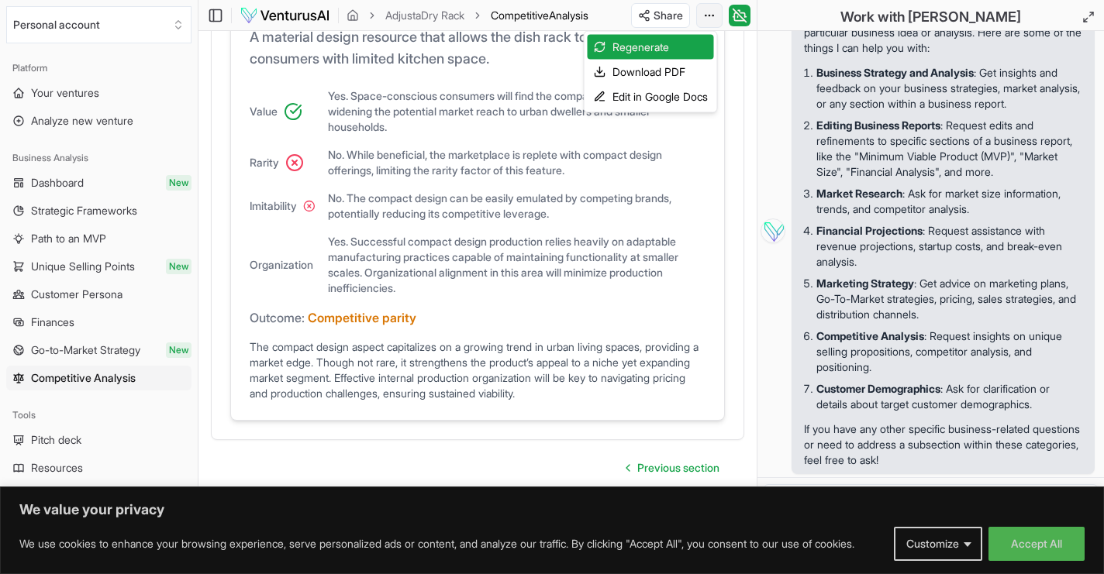
click at [683, 93] on div "Edit in Google Docs" at bounding box center [651, 96] width 126 height 25
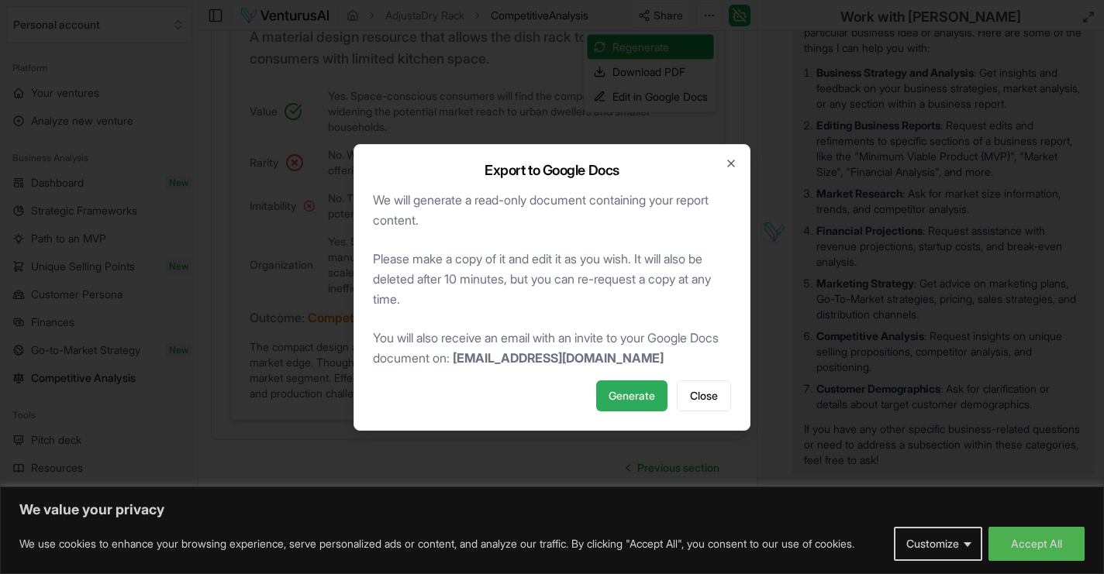
click at [639, 392] on span "Generate" at bounding box center [631, 396] width 47 height 16
click at [643, 388] on form "Generate" at bounding box center [620, 396] width 95 height 31
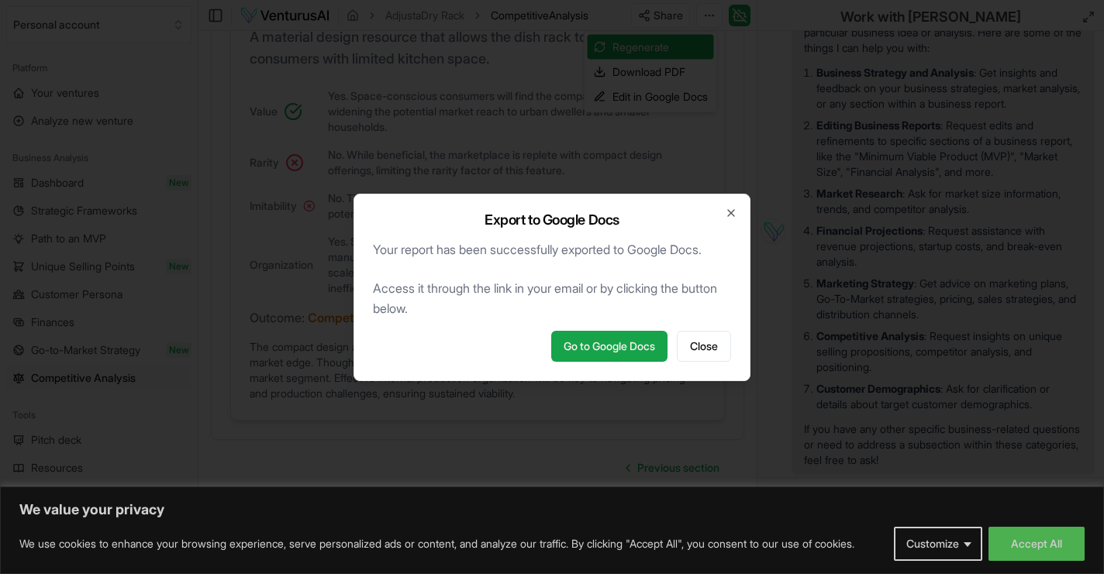
click at [646, 388] on div at bounding box center [552, 287] width 1104 height 574
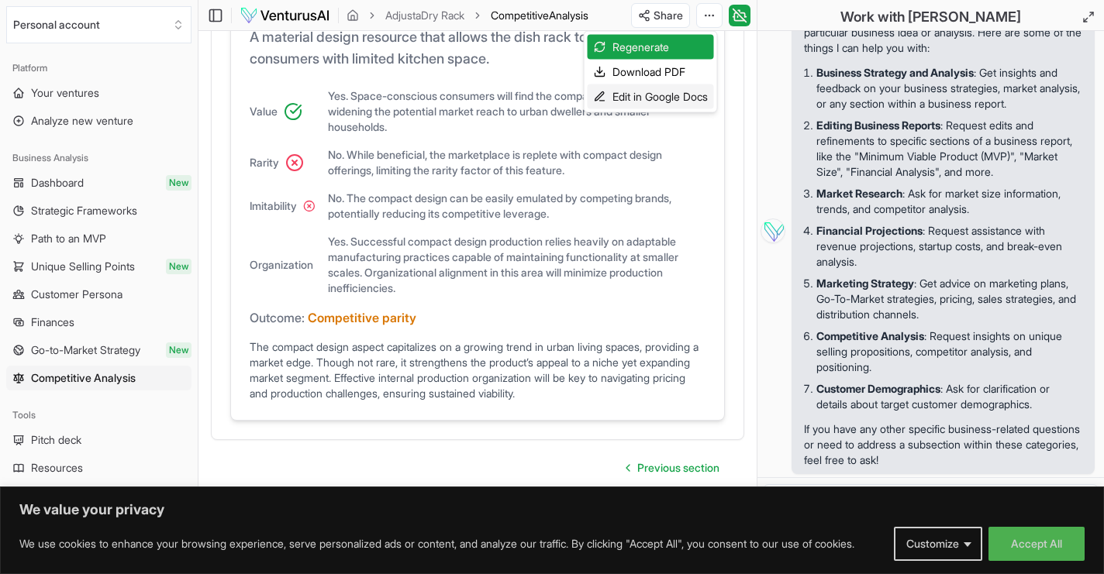
click at [667, 95] on div "Edit in Google Docs" at bounding box center [651, 96] width 126 height 25
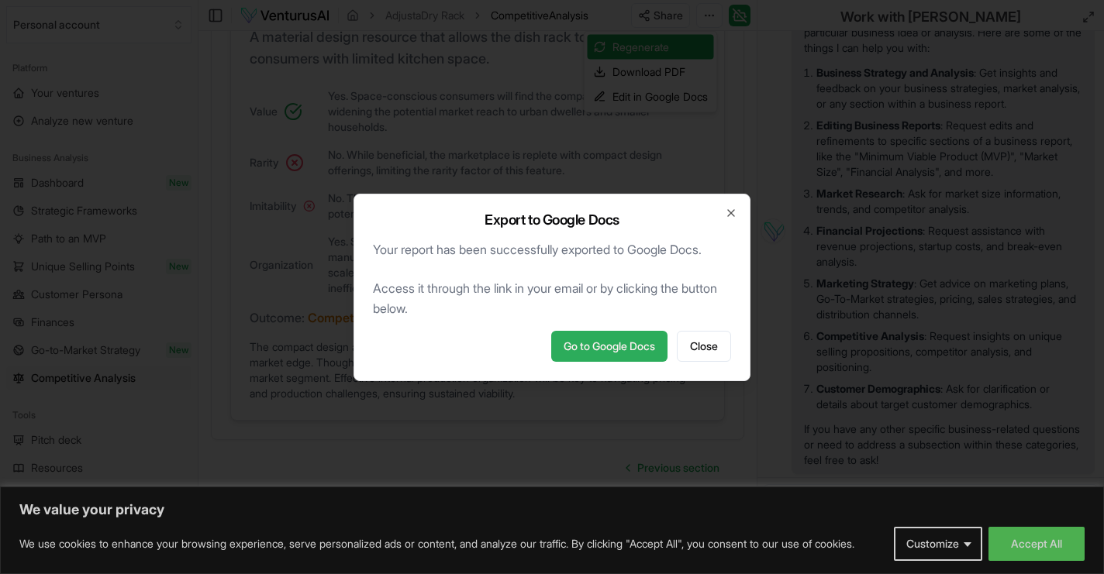
click at [602, 353] on link "Go to Google Docs" at bounding box center [609, 346] width 116 height 31
click at [719, 348] on button "Close" at bounding box center [704, 346] width 54 height 31
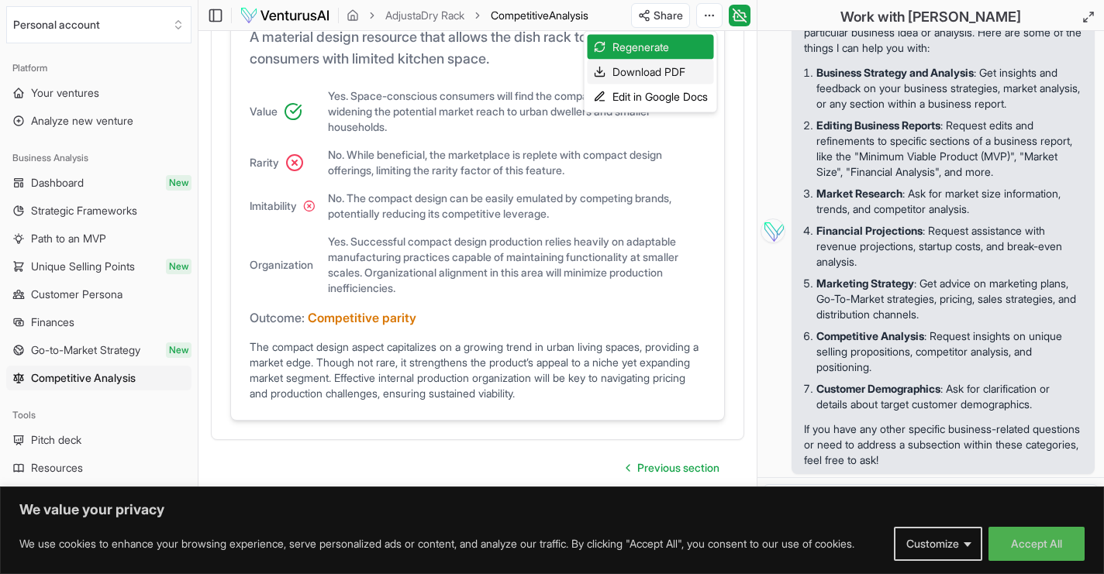
click at [653, 83] on div "Download PDF" at bounding box center [651, 72] width 126 height 25
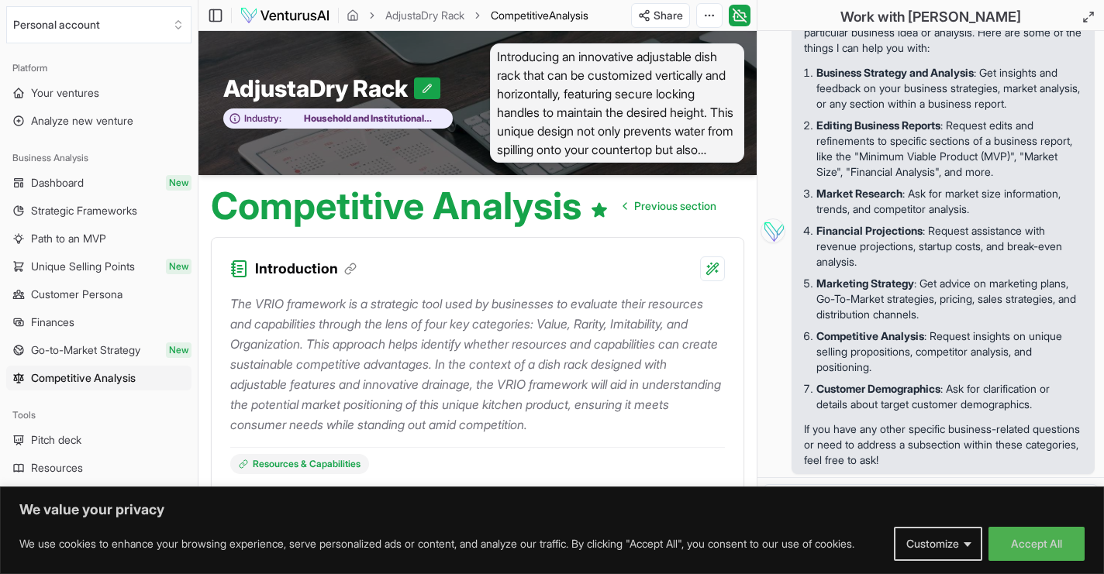
scroll to position [0, 0]
click at [281, 6] on img at bounding box center [285, 15] width 91 height 19
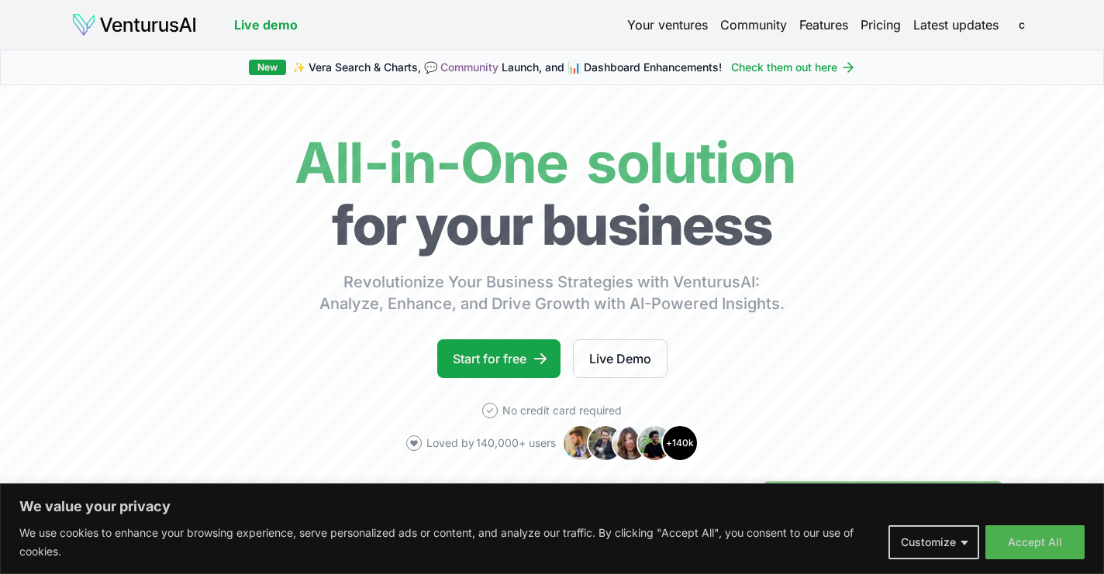
click at [666, 23] on link "Your ventures" at bounding box center [667, 25] width 81 height 19
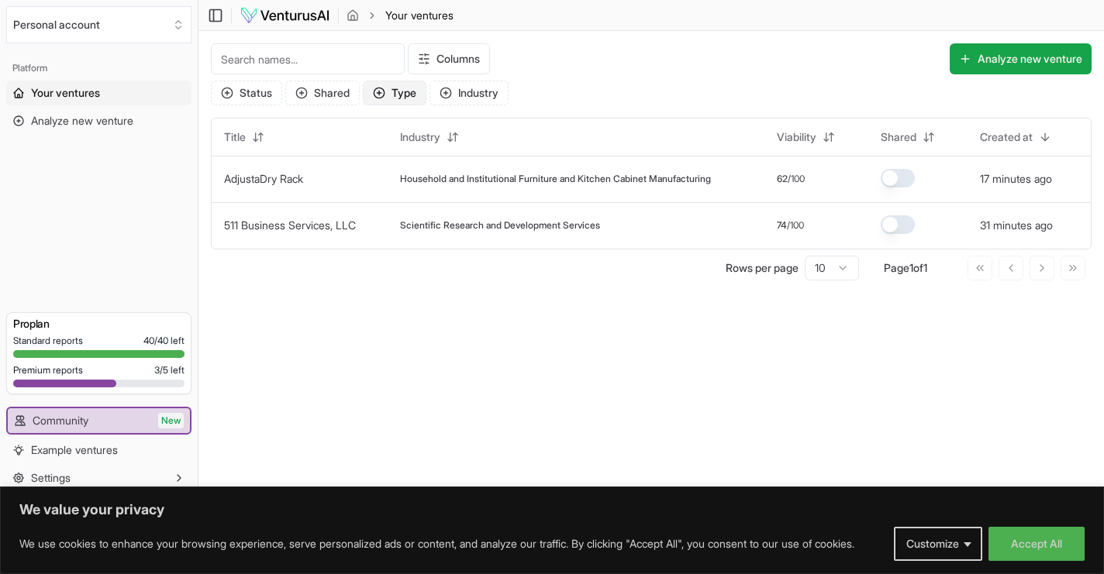
click at [405, 93] on button "Type" at bounding box center [395, 93] width 64 height 25
click at [439, 159] on div "Standard" at bounding box center [441, 159] width 147 height 25
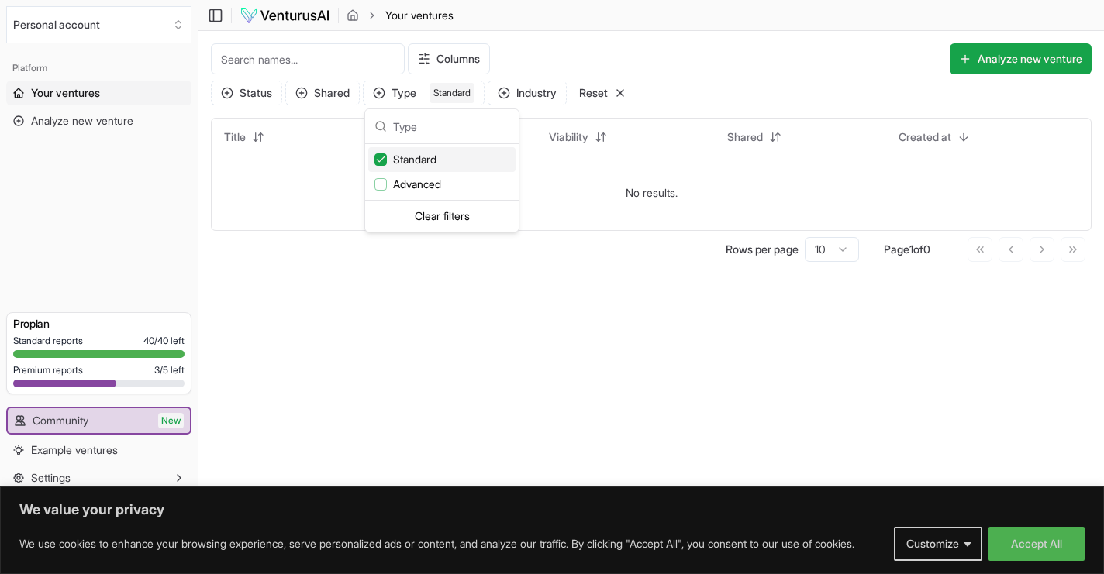
click at [439, 159] on div "Standard" at bounding box center [441, 159] width 147 height 25
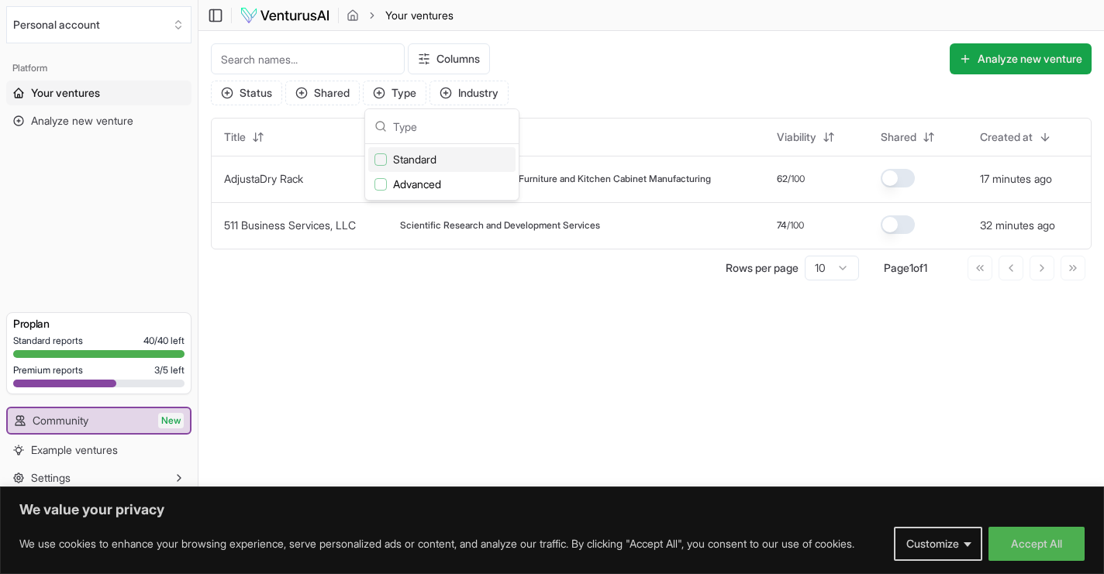
click at [379, 157] on div "Suggestions" at bounding box center [380, 159] width 12 height 12
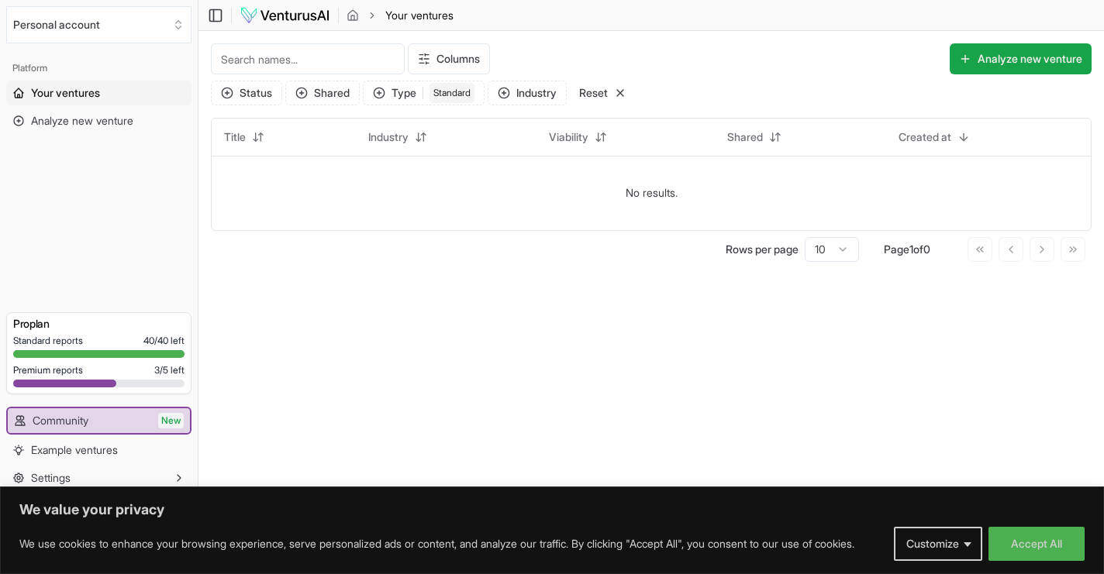
click at [476, 251] on div "Rows per page 10 Page 1 of 0 Go to first page Go to previous page Go to next pa…" at bounding box center [651, 249] width 880 height 25
click at [447, 90] on div "Standard" at bounding box center [451, 93] width 45 height 20
click at [377, 159] on icon "Suggestions" at bounding box center [380, 159] width 11 height 12
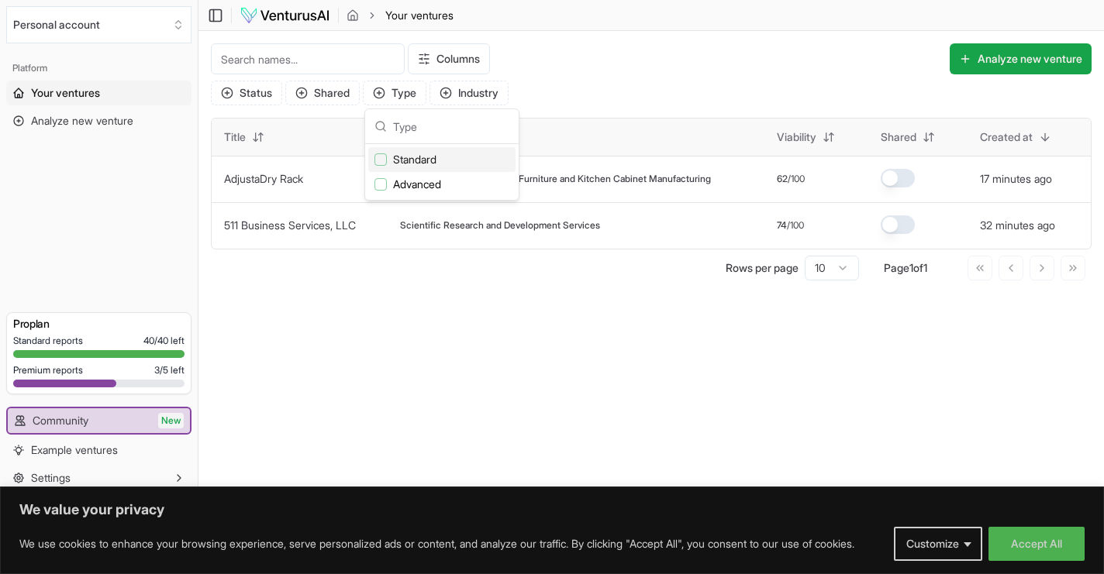
click at [355, 135] on div "Title" at bounding box center [299, 137] width 151 height 25
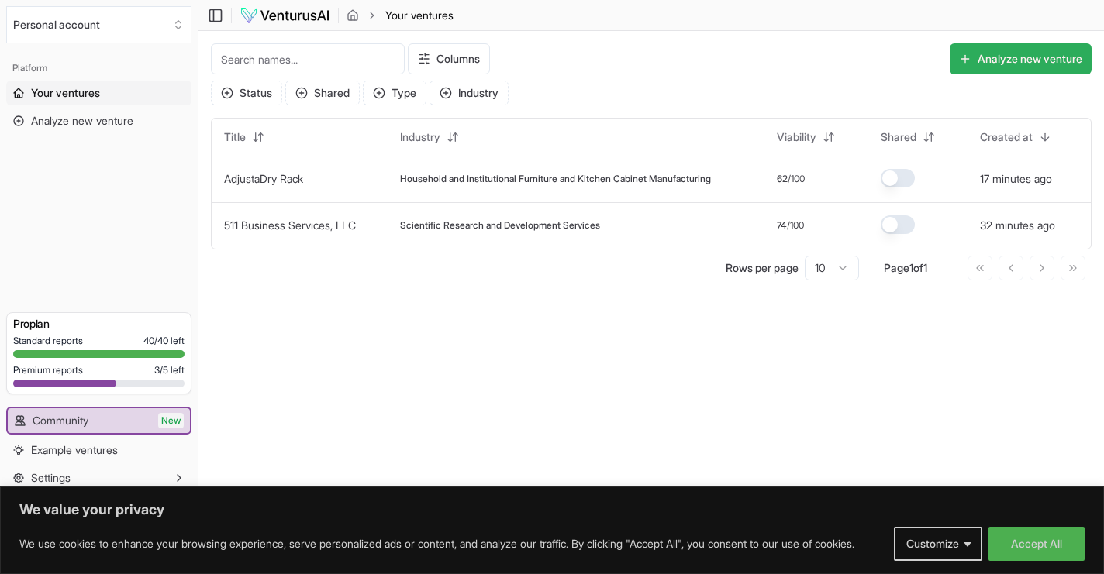
click at [1042, 53] on button "Analyze new venture" at bounding box center [1020, 58] width 142 height 31
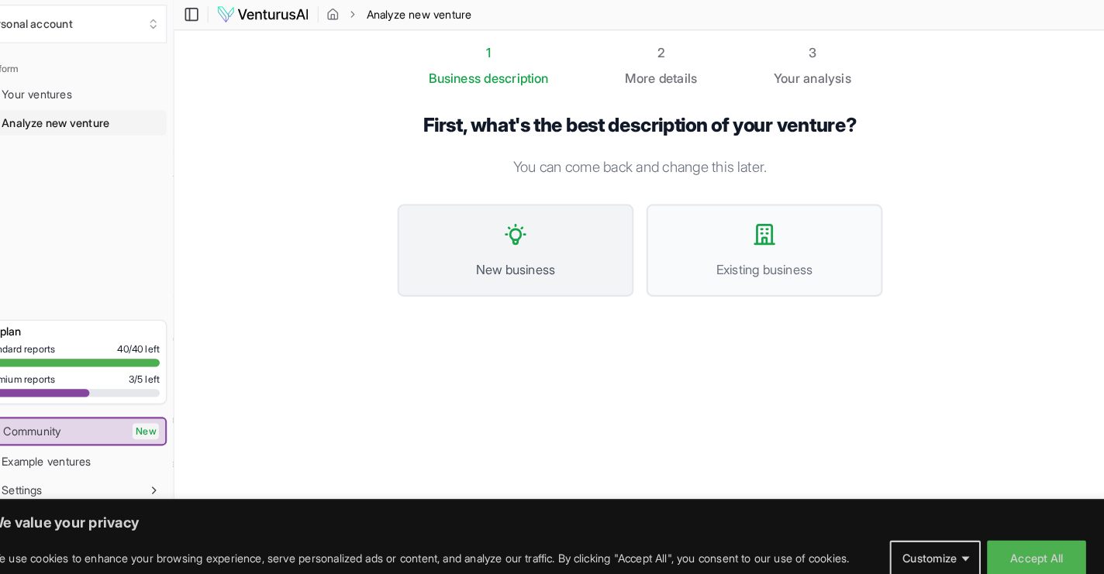
click at [585, 257] on span "New business" at bounding box center [529, 263] width 195 height 19
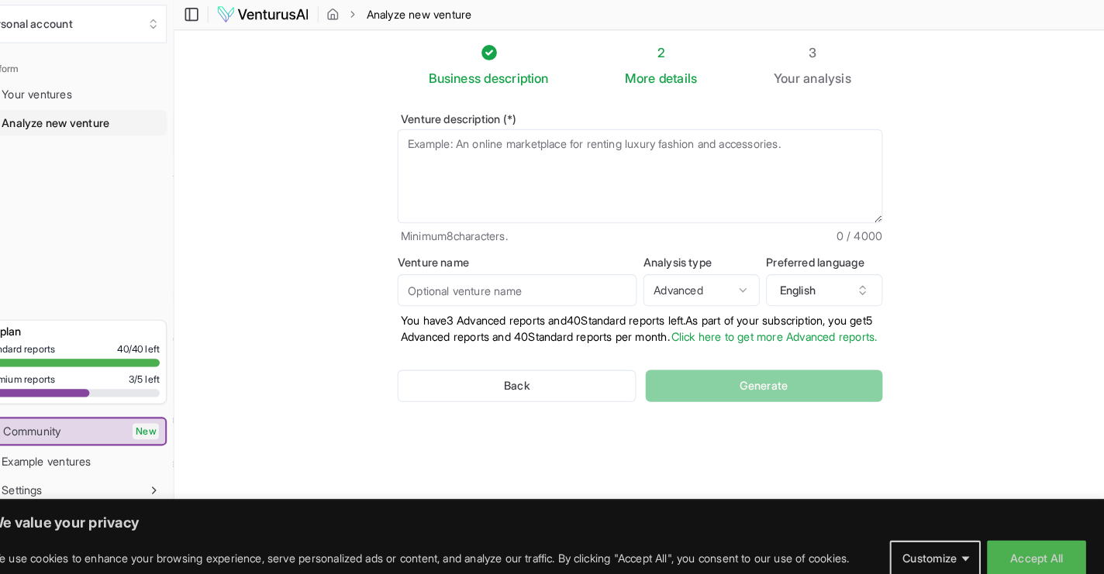
click at [577, 196] on textarea "Venture description (*)" at bounding box center [650, 172] width 471 height 91
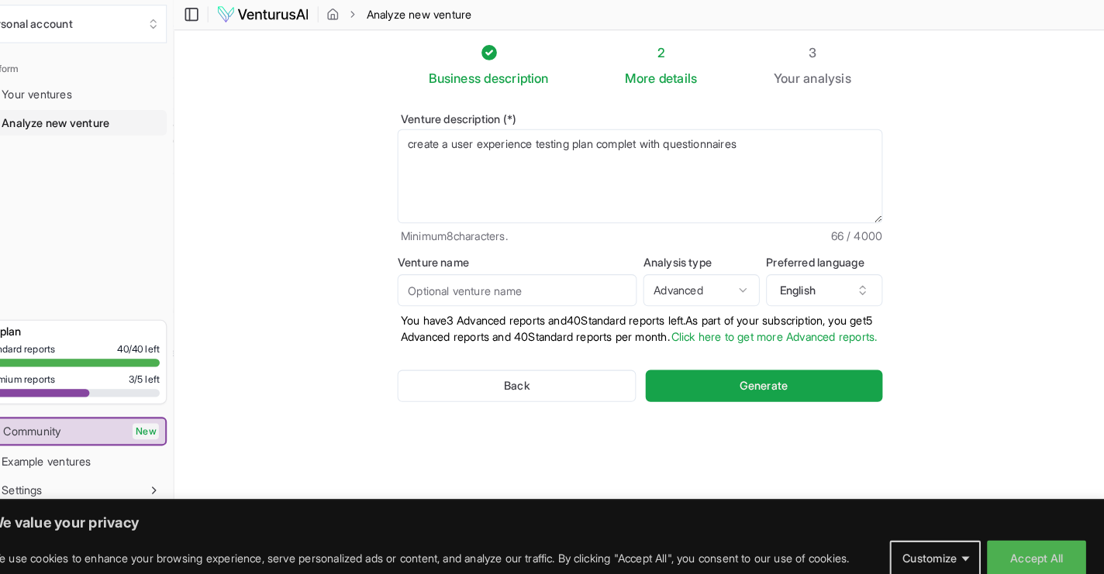
click at [630, 141] on textarea "create a user experience testing plan complet with questionnaires" at bounding box center [650, 172] width 471 height 91
click at [749, 143] on textarea "create a user experience testing plan complete with questionnaires" at bounding box center [650, 172] width 471 height 91
paste textarea "dish rack that offers innovative adjustability, allowing users to customize the…"
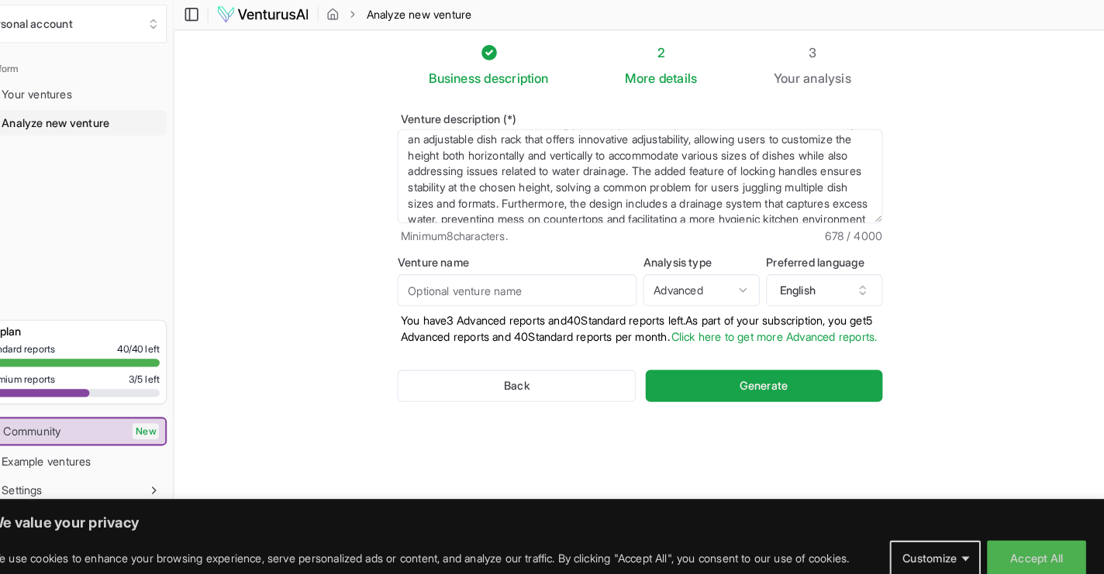
scroll to position [6, 0]
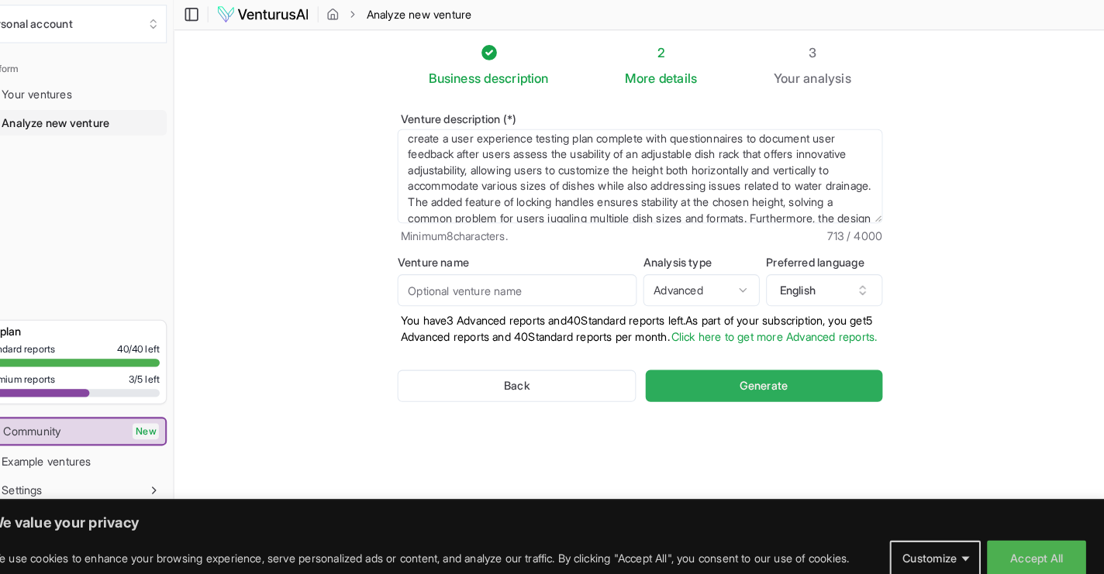
type textarea "create a user experience testing plan complete with questionnaires to document …"
drag, startPoint x: 773, startPoint y: 384, endPoint x: 778, endPoint y: 340, distance: 44.5
click at [778, 349] on form "Venture description (*) create a user experience testing plan complete with que…" at bounding box center [650, 264] width 471 height 305
click at [791, 161] on textarea "create a user experience testing plan complete with questionnaires to document …" at bounding box center [650, 172] width 471 height 91
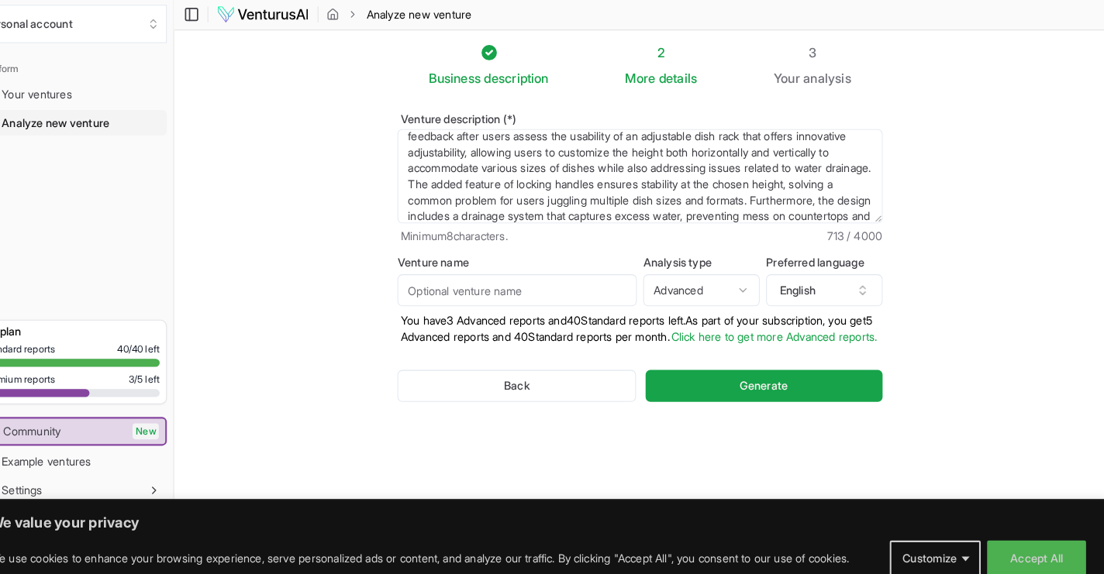
scroll to position [54, 0]
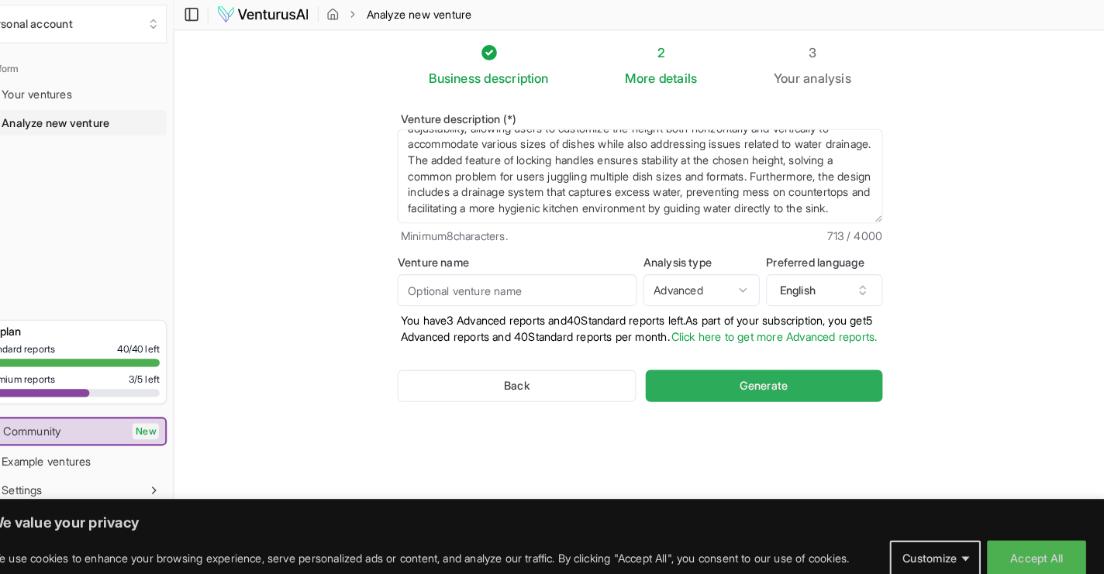
click at [748, 384] on span "Generate" at bounding box center [771, 377] width 47 height 16
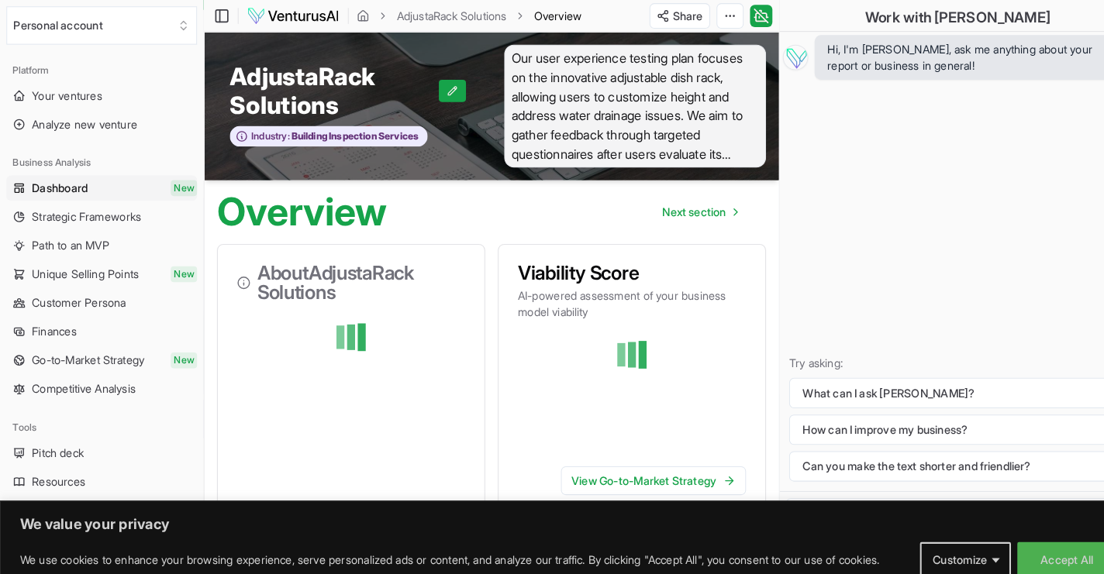
click at [912, 264] on div "Hi, I'm [PERSON_NAME], ask me anything about your report or business in general…" at bounding box center [930, 254] width 346 height 446
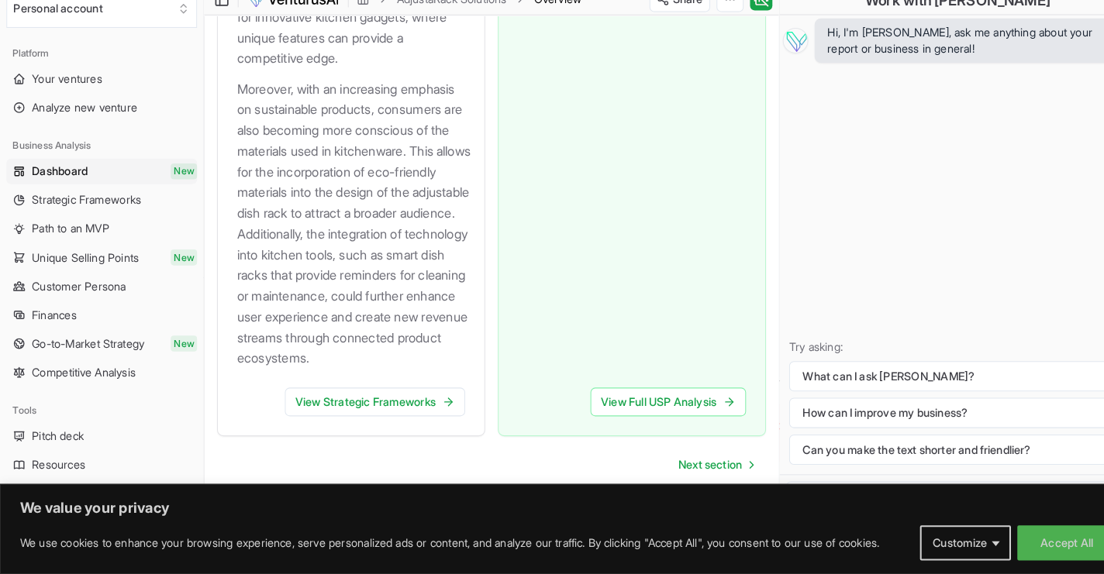
scroll to position [2449, 0]
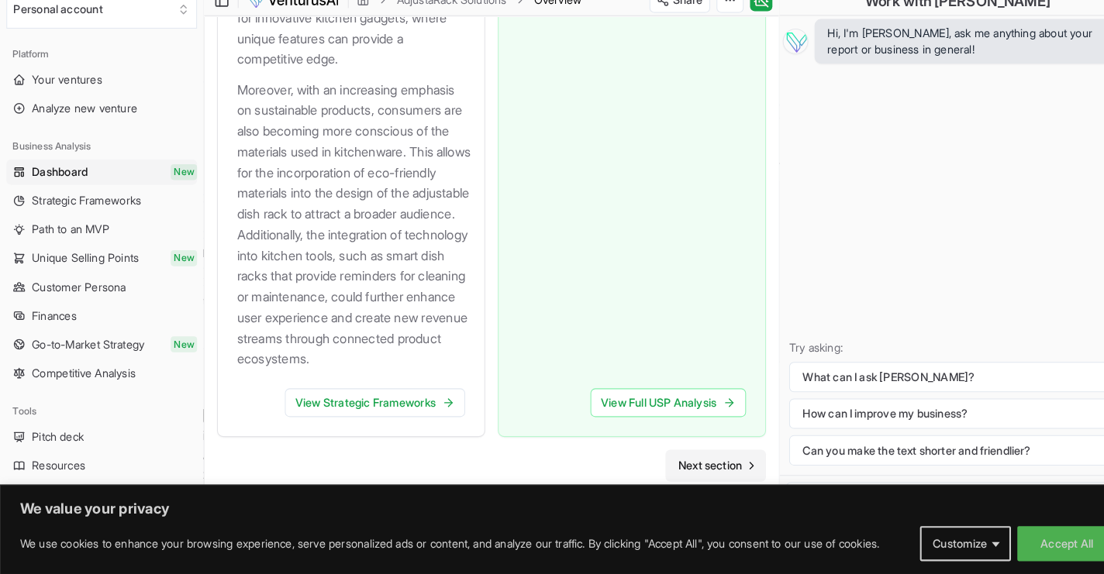
click at [699, 460] on span "Next section" at bounding box center [690, 468] width 62 height 16
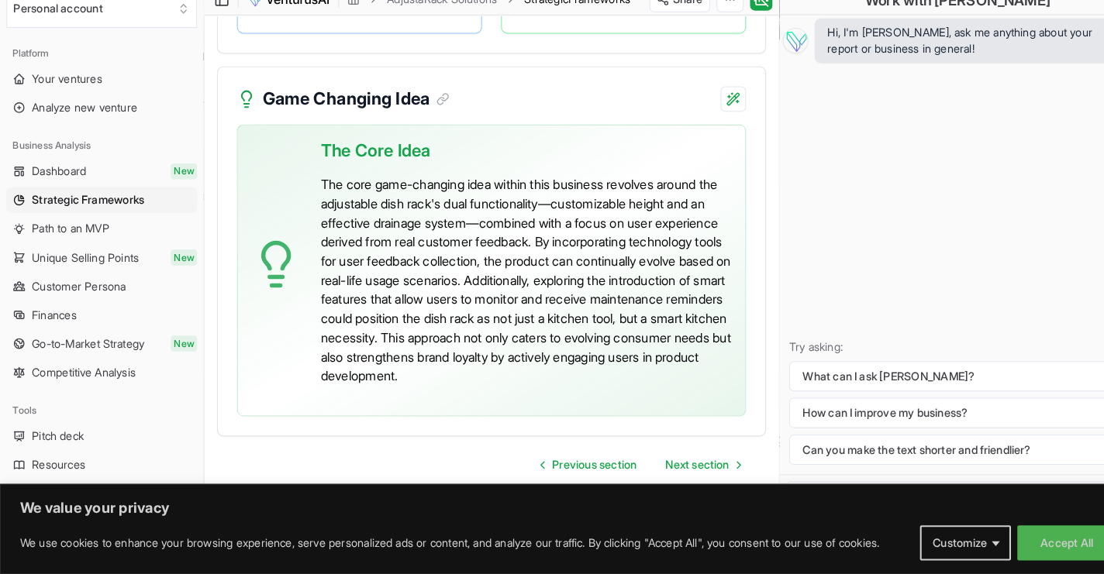
scroll to position [4405, 0]
click at [684, 460] on span "Next section" at bounding box center [677, 468] width 62 height 16
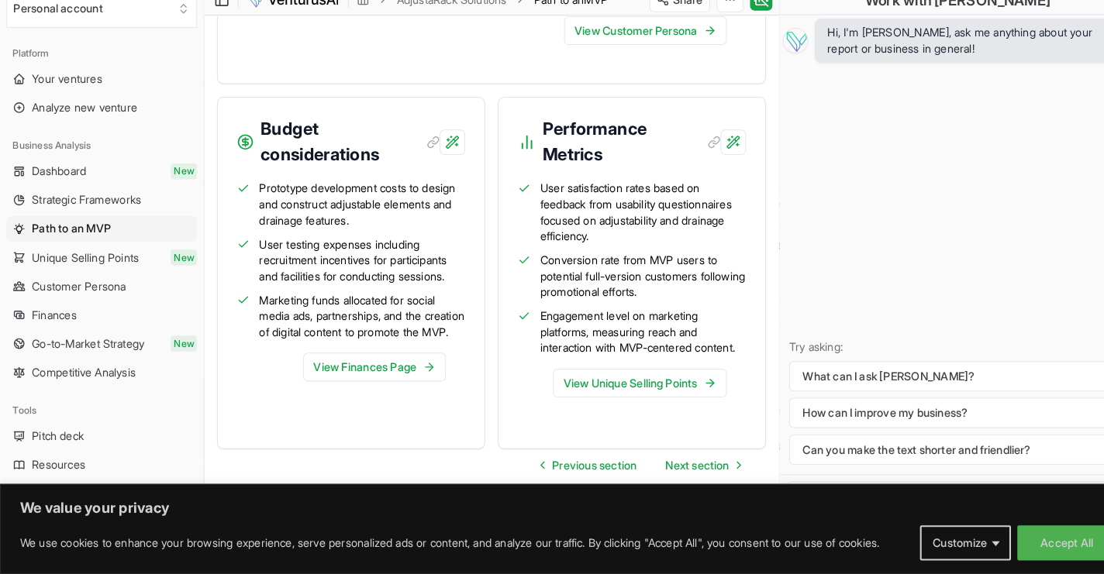
scroll to position [2071, 0]
click at [697, 460] on span "Next section" at bounding box center [677, 468] width 62 height 16
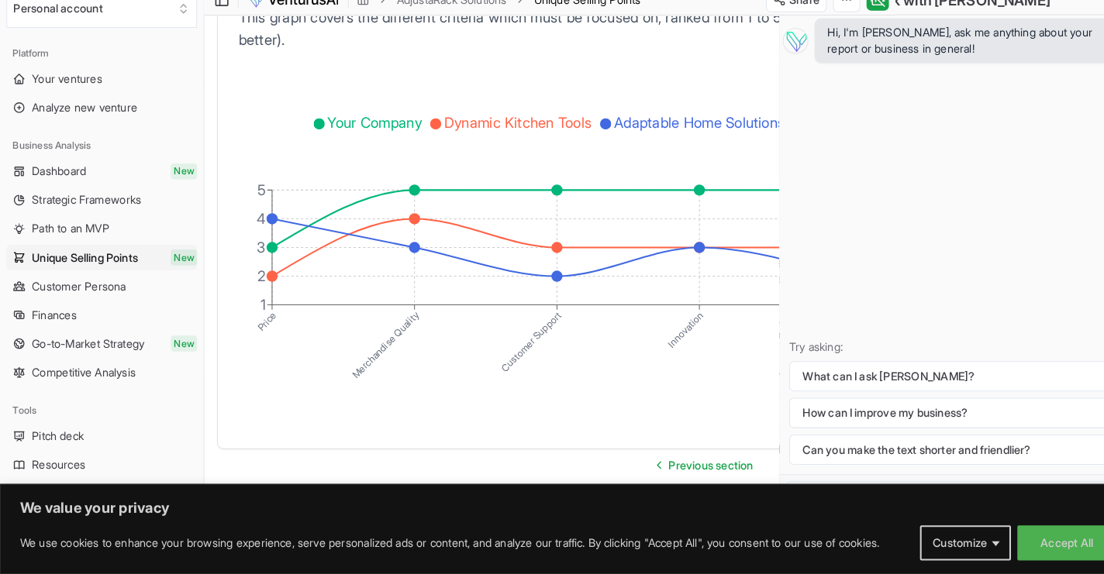
scroll to position [3038, 0]
click at [955, 240] on div "Hi, I'm [PERSON_NAME], ask me anything about your report or business in general…" at bounding box center [930, 254] width 346 height 446
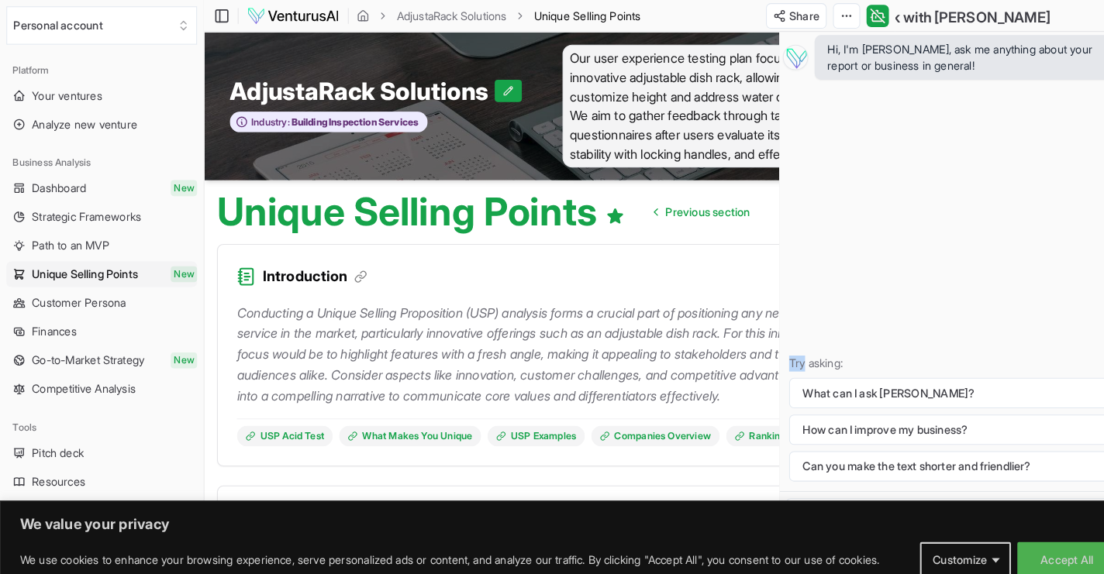
scroll to position [0, 0]
